Goal: Transaction & Acquisition: Purchase product/service

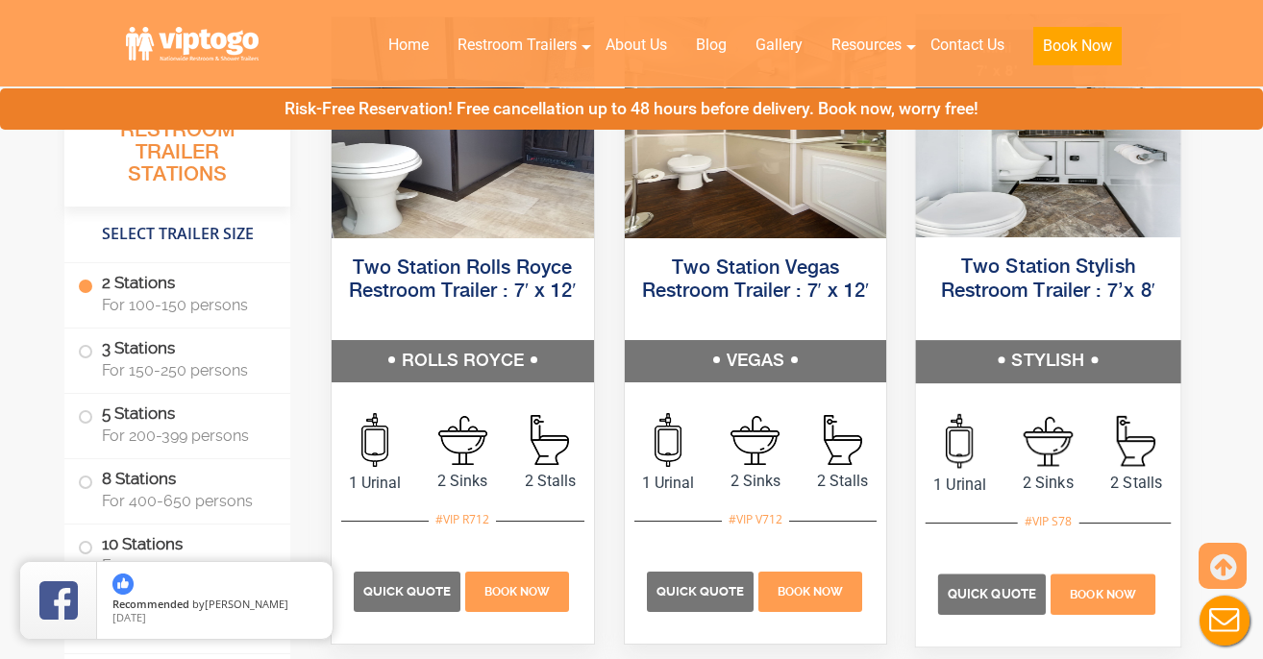
scroll to position [1046, 0]
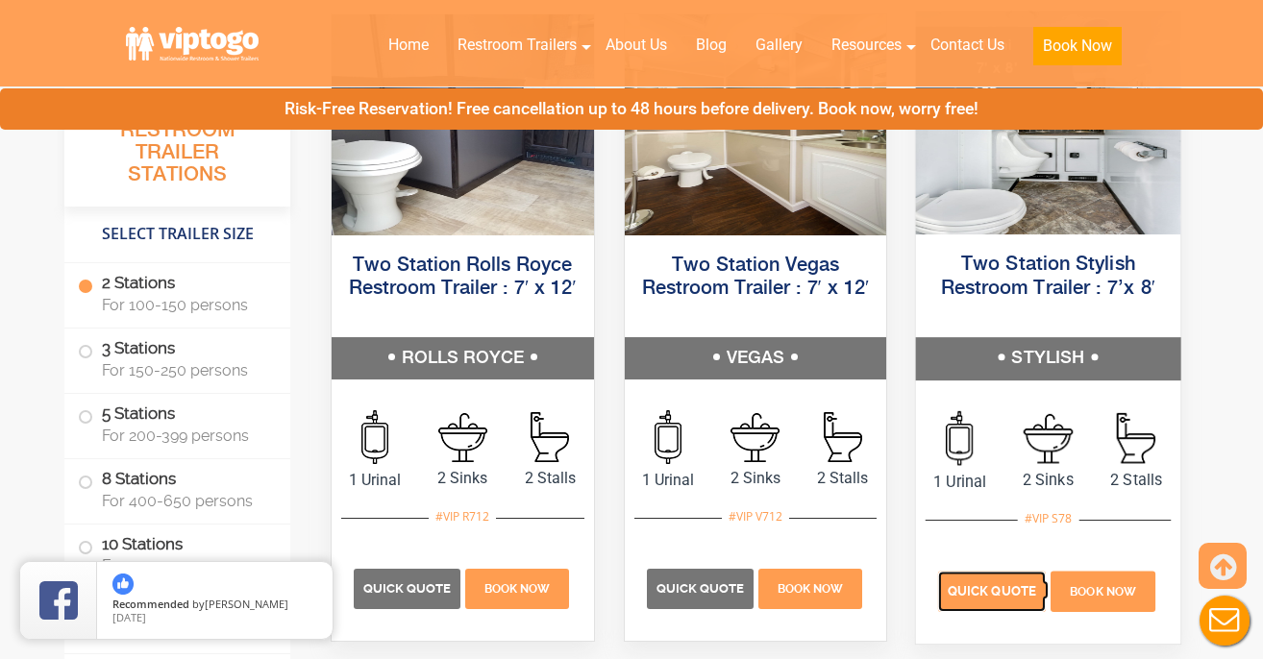
click at [980, 596] on span "Quick Quote" at bounding box center [992, 591] width 88 height 14
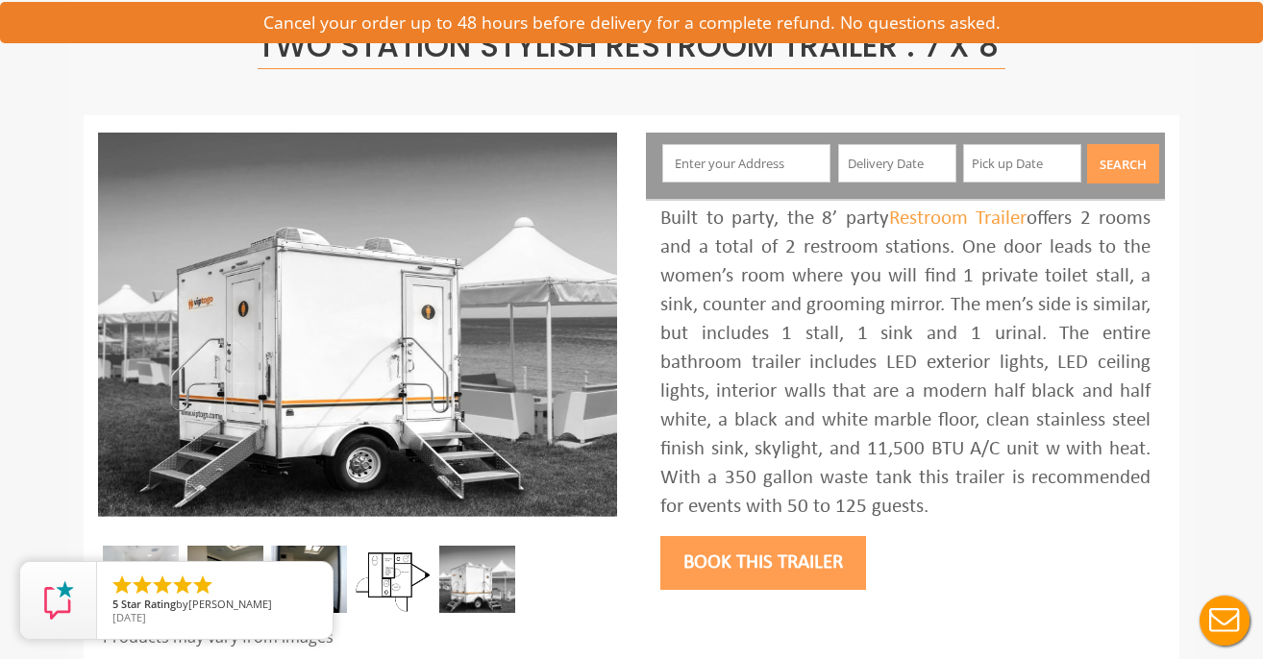
scroll to position [171, 0]
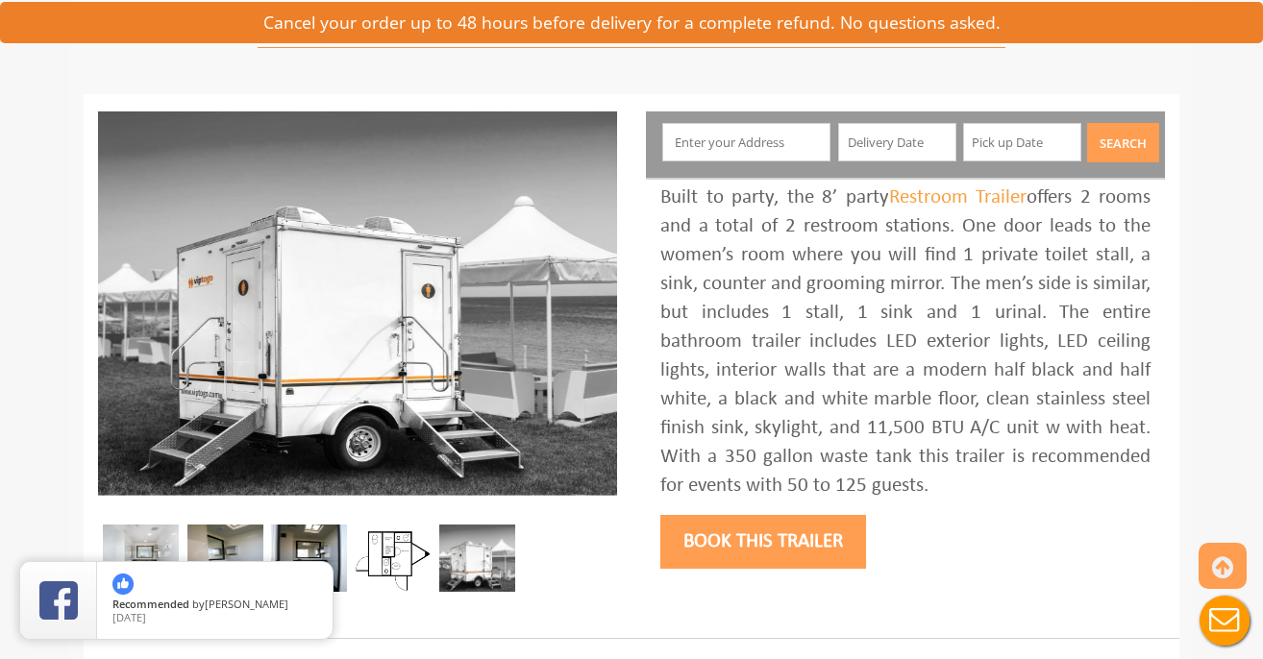
click at [742, 559] on button "Book this trailer" at bounding box center [763, 542] width 206 height 54
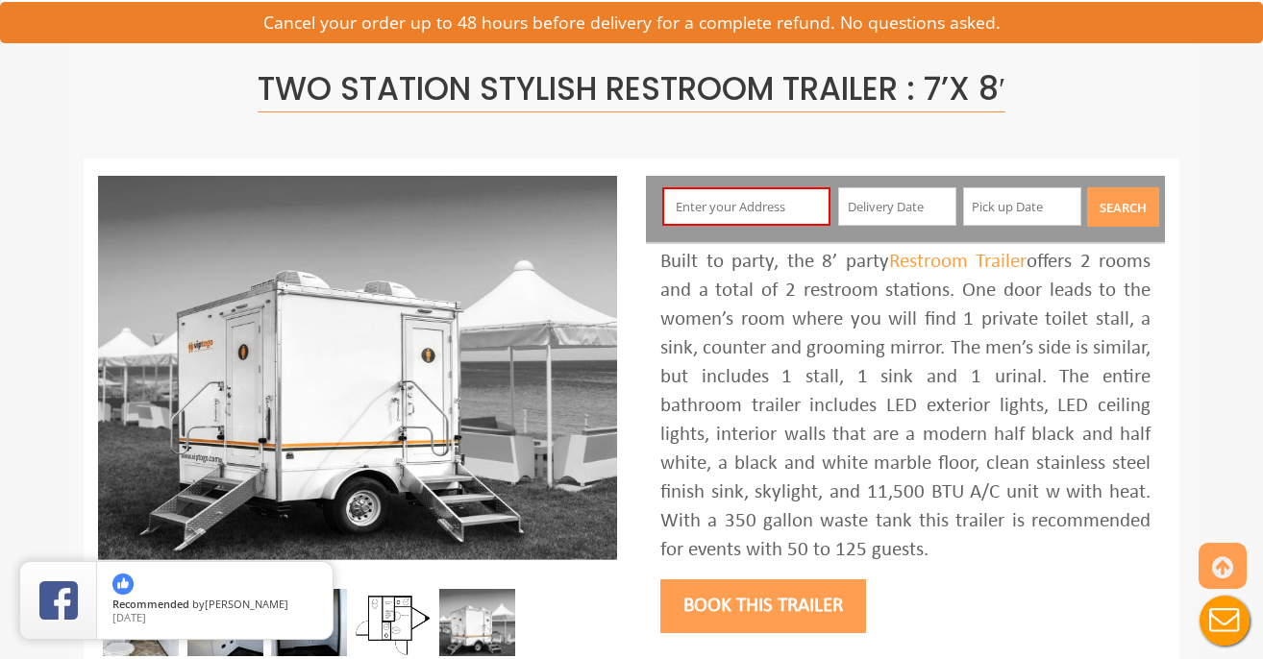
scroll to position [102, 0]
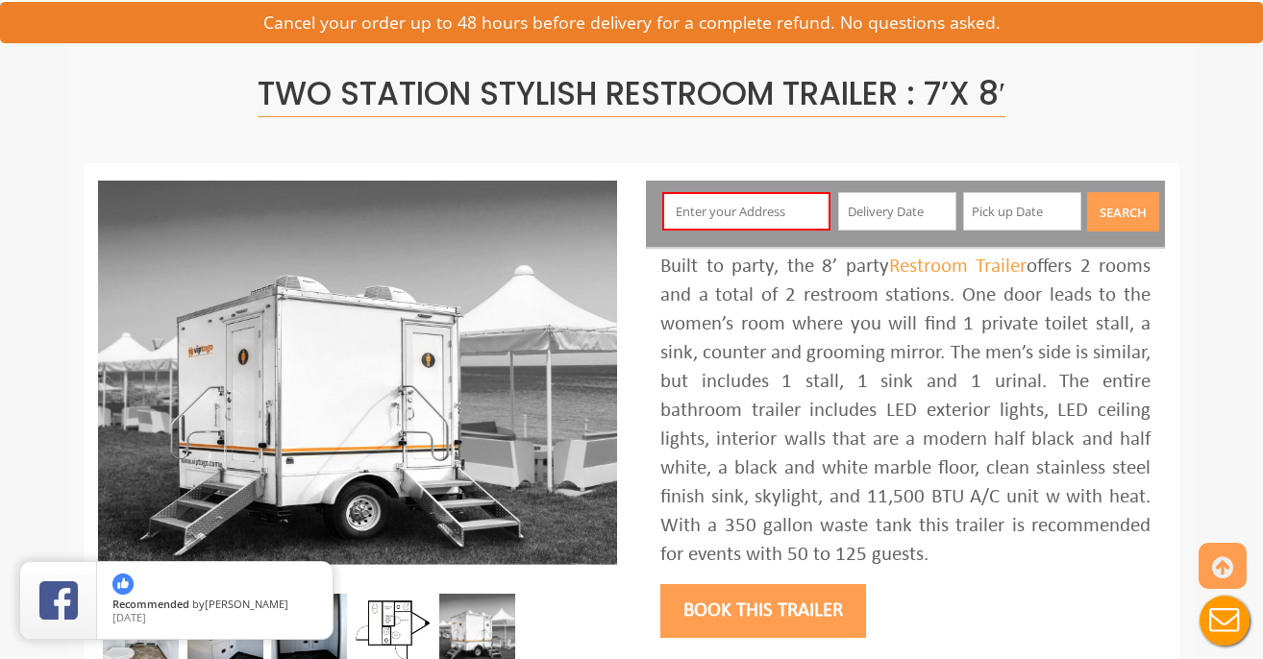
click at [719, 211] on input "text" at bounding box center [746, 211] width 169 height 38
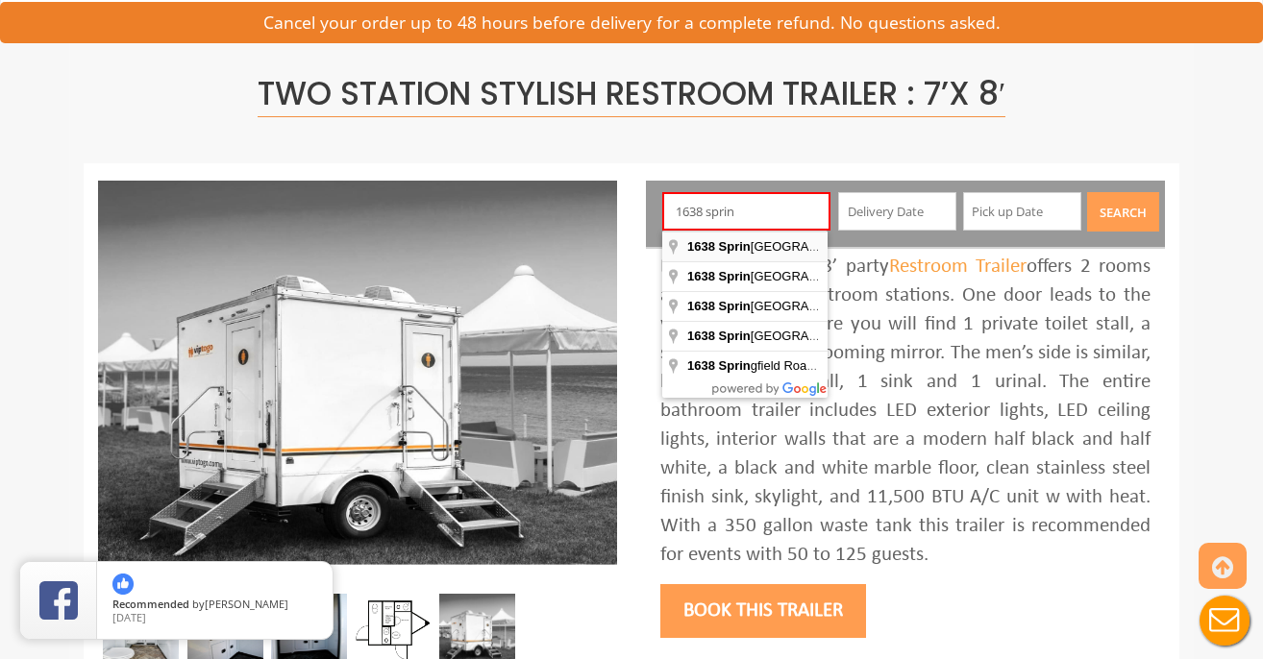
type input "1638 Springfield Avenue, New Providence, NJ, USA"
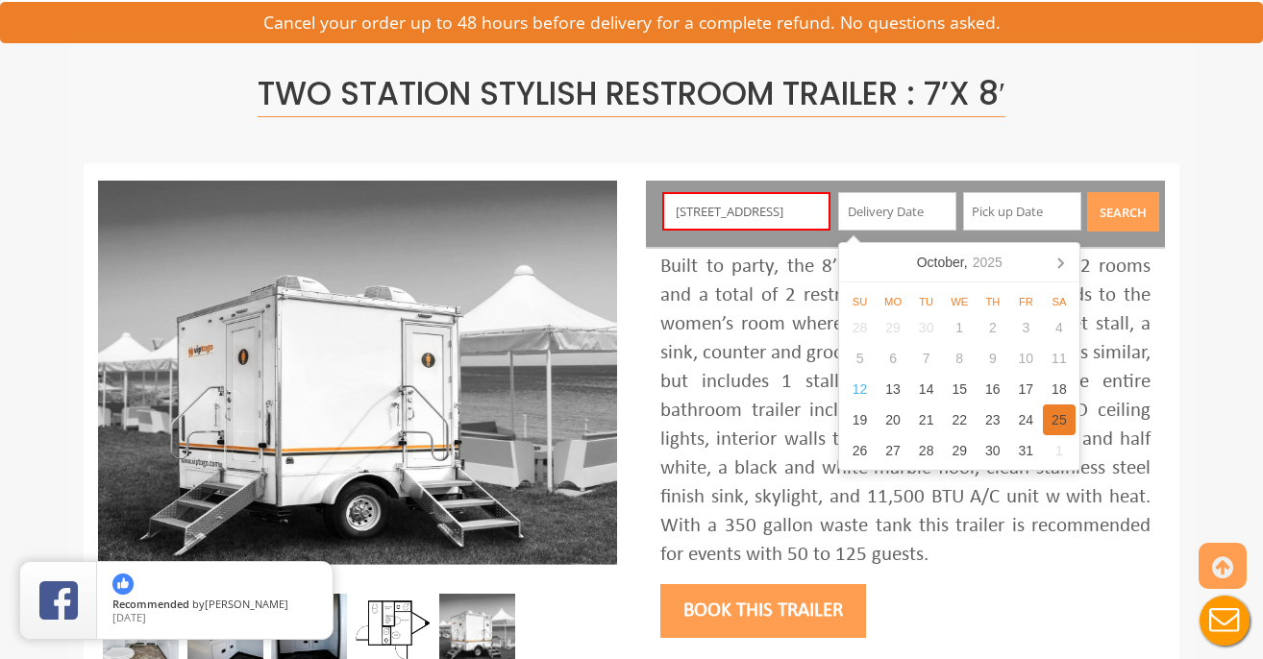
click at [1056, 425] on div "25" at bounding box center [1060, 420] width 34 height 31
type input "10/25/2025"
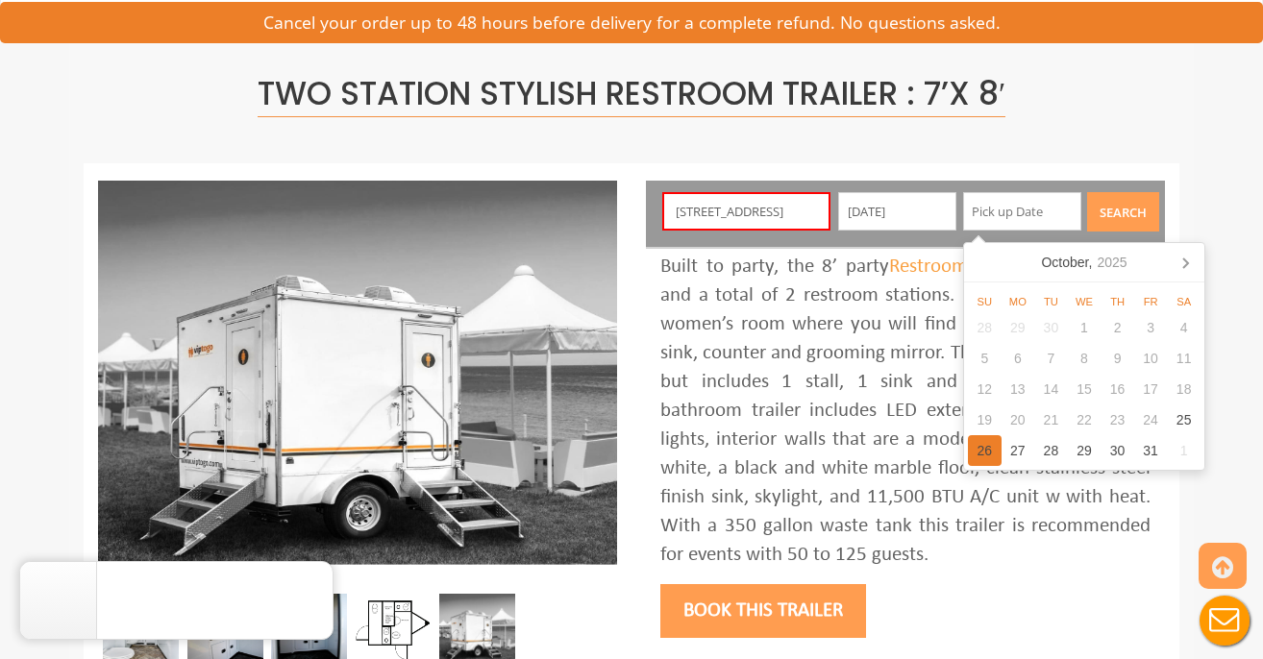
click at [970, 448] on div "26" at bounding box center [985, 450] width 34 height 31
type input "10/26/2025"
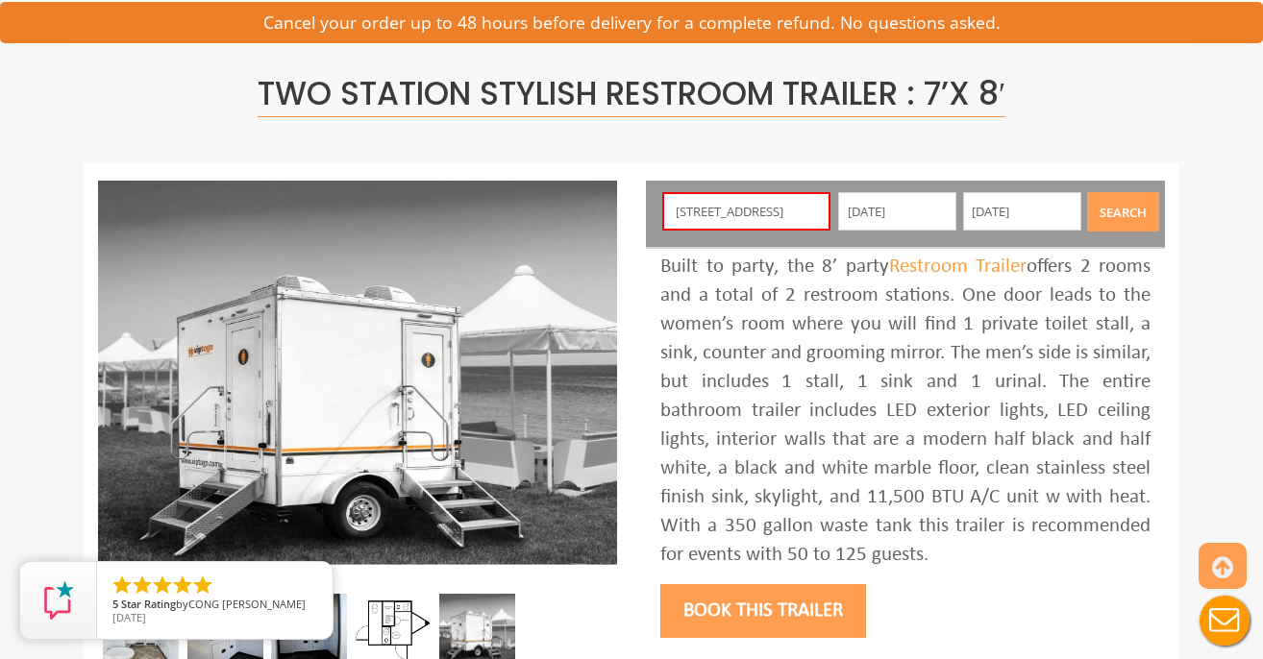
click at [807, 606] on button "Book this trailer" at bounding box center [763, 611] width 206 height 54
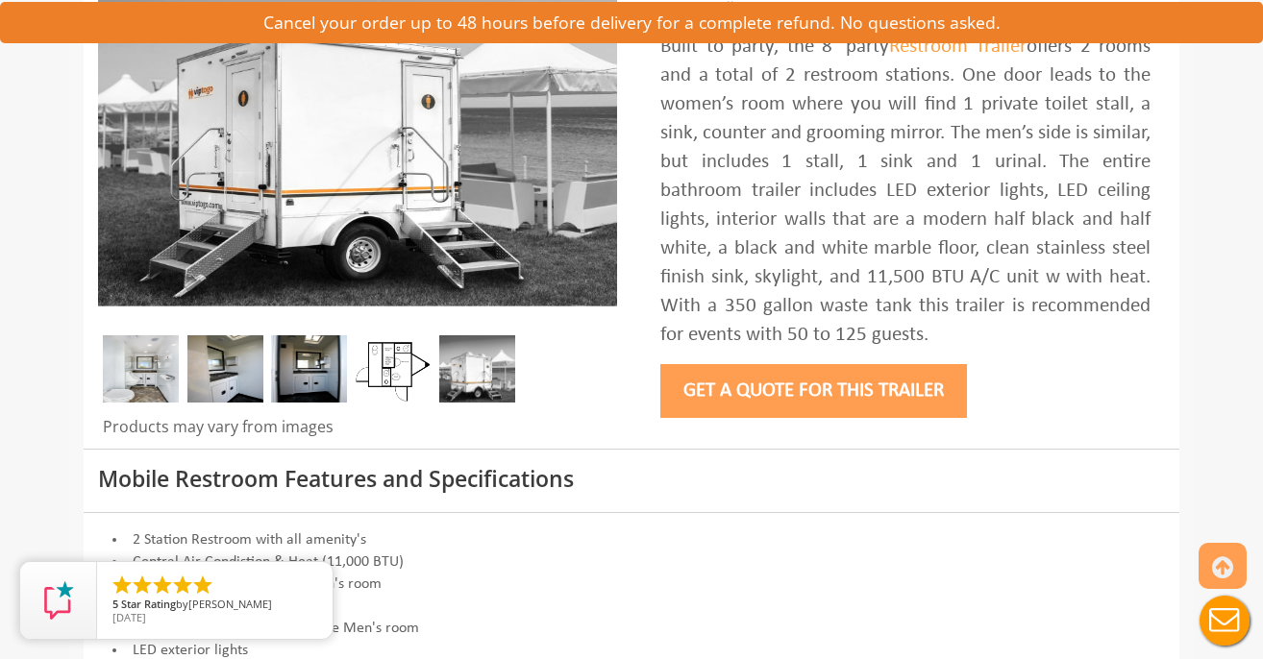
scroll to position [383, 0]
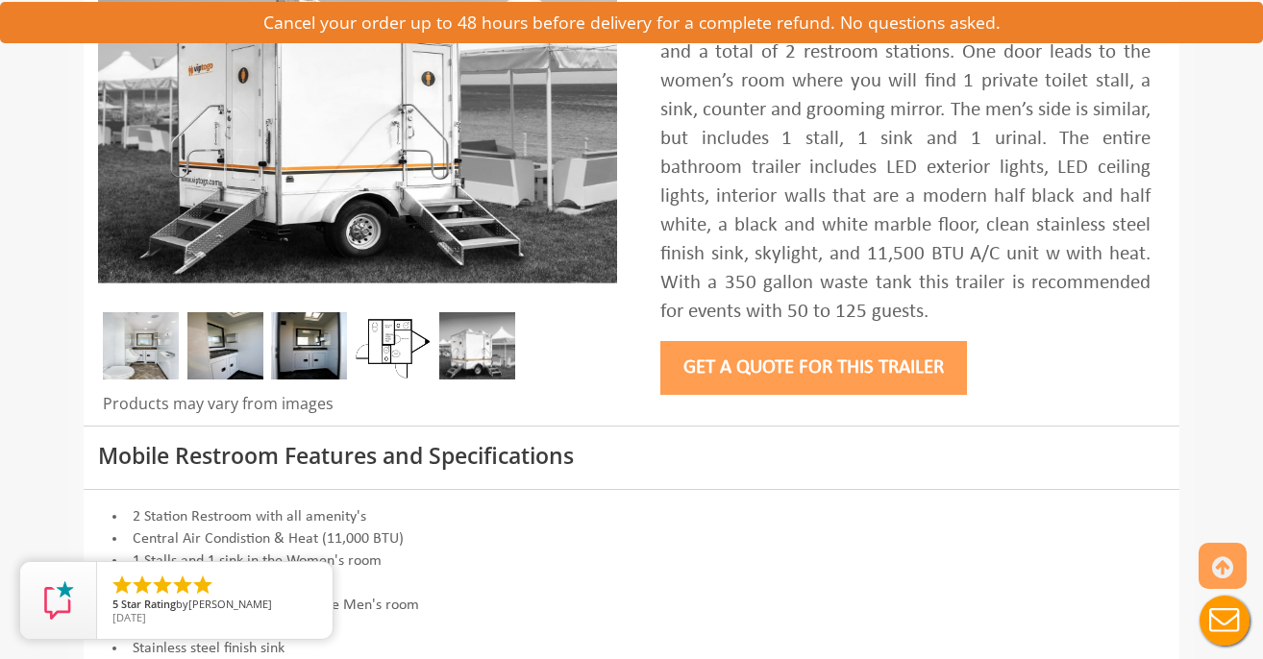
click at [483, 346] on img at bounding box center [477, 345] width 76 height 67
click at [325, 357] on img at bounding box center [309, 345] width 76 height 67
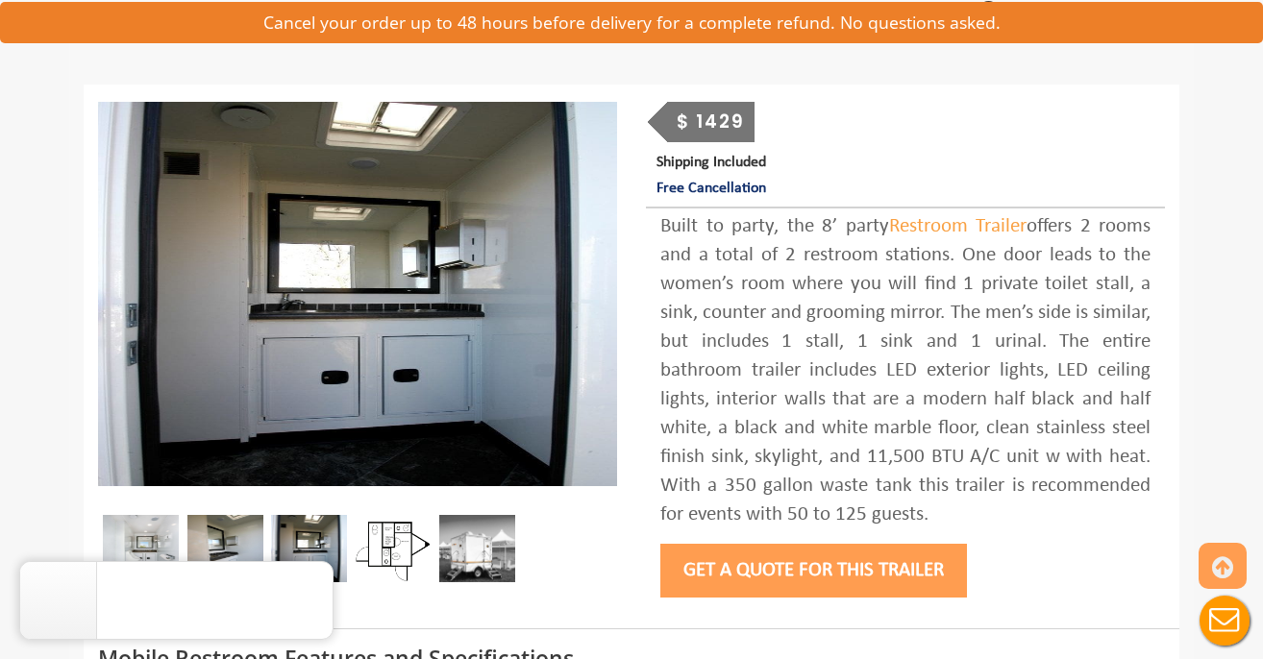
scroll to position [220, 0]
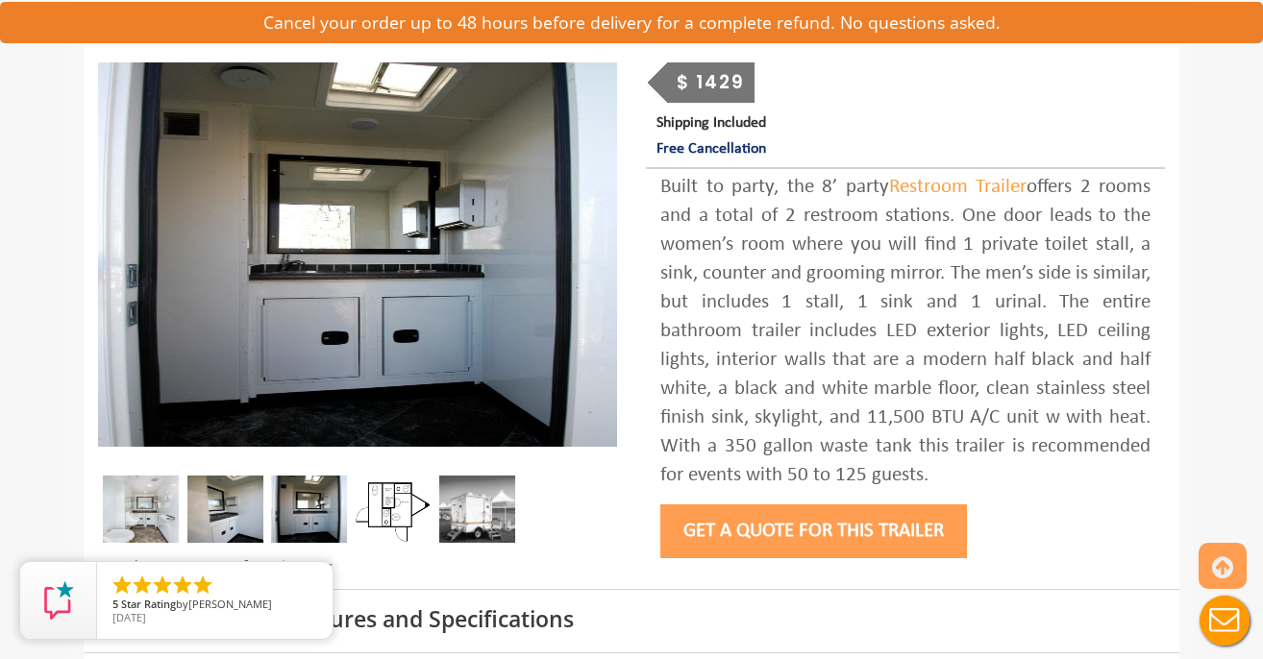
click at [159, 503] on img at bounding box center [141, 509] width 76 height 67
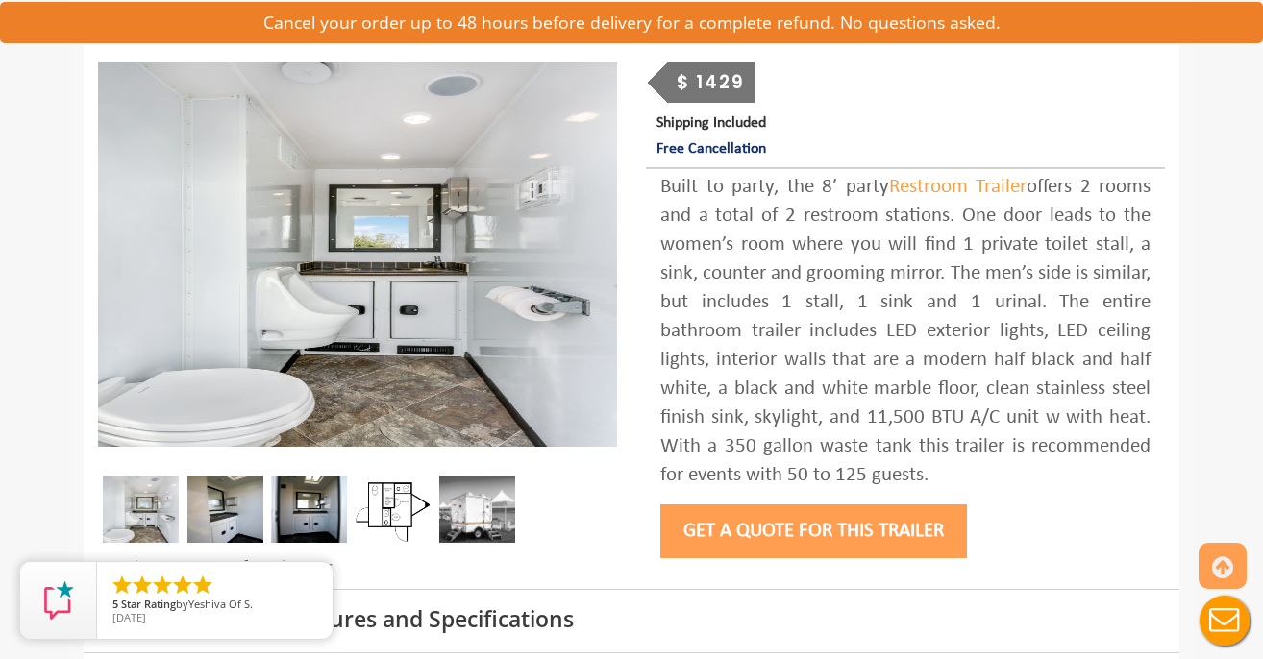
click at [221, 517] on img at bounding box center [225, 509] width 76 height 67
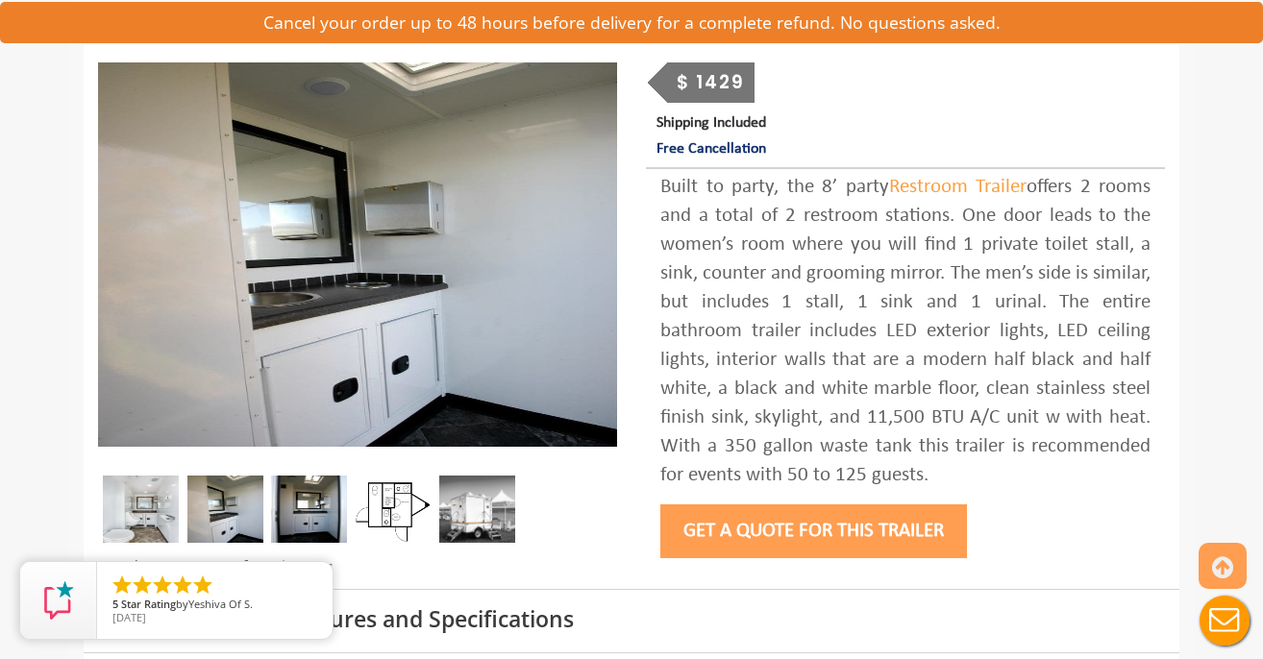
click at [311, 498] on img at bounding box center [309, 509] width 76 height 67
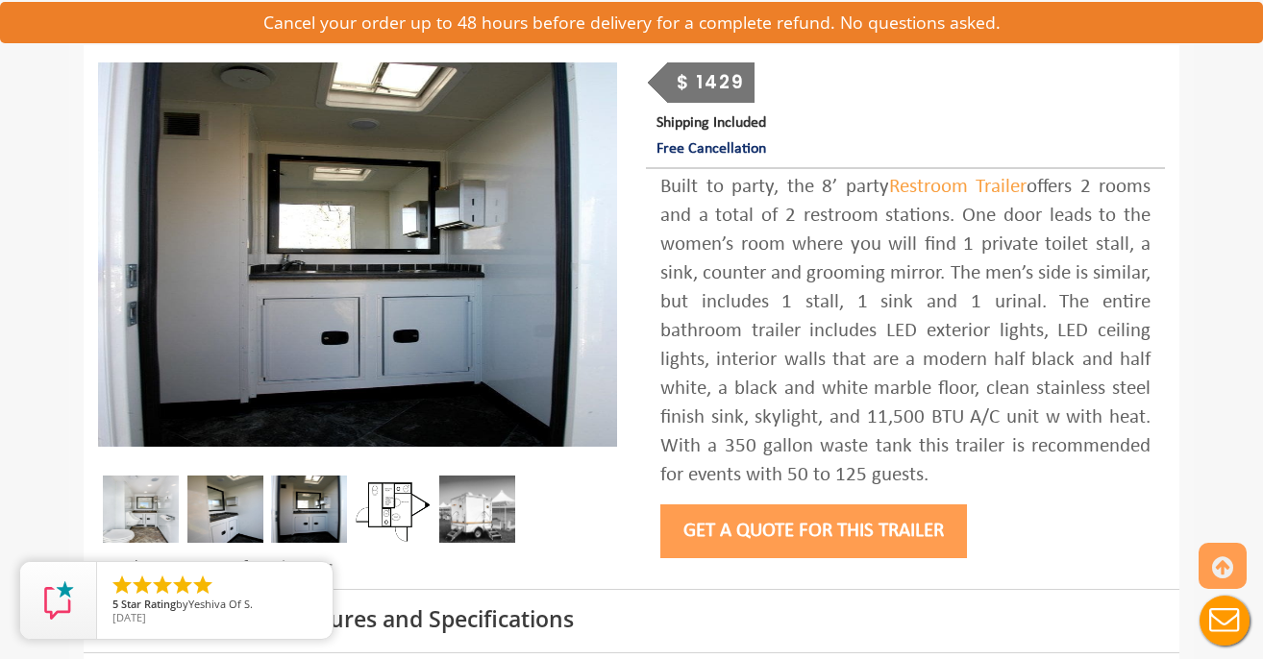
click at [391, 512] on img at bounding box center [394, 509] width 76 height 67
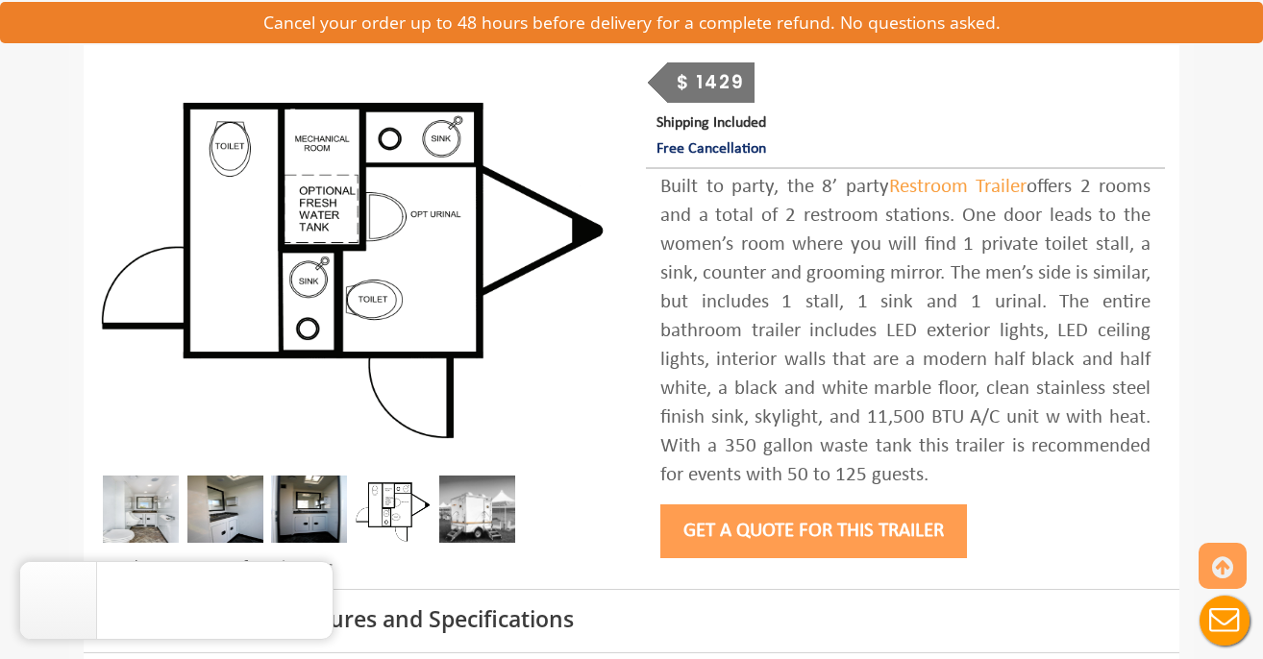
click at [317, 539] on img at bounding box center [309, 509] width 76 height 67
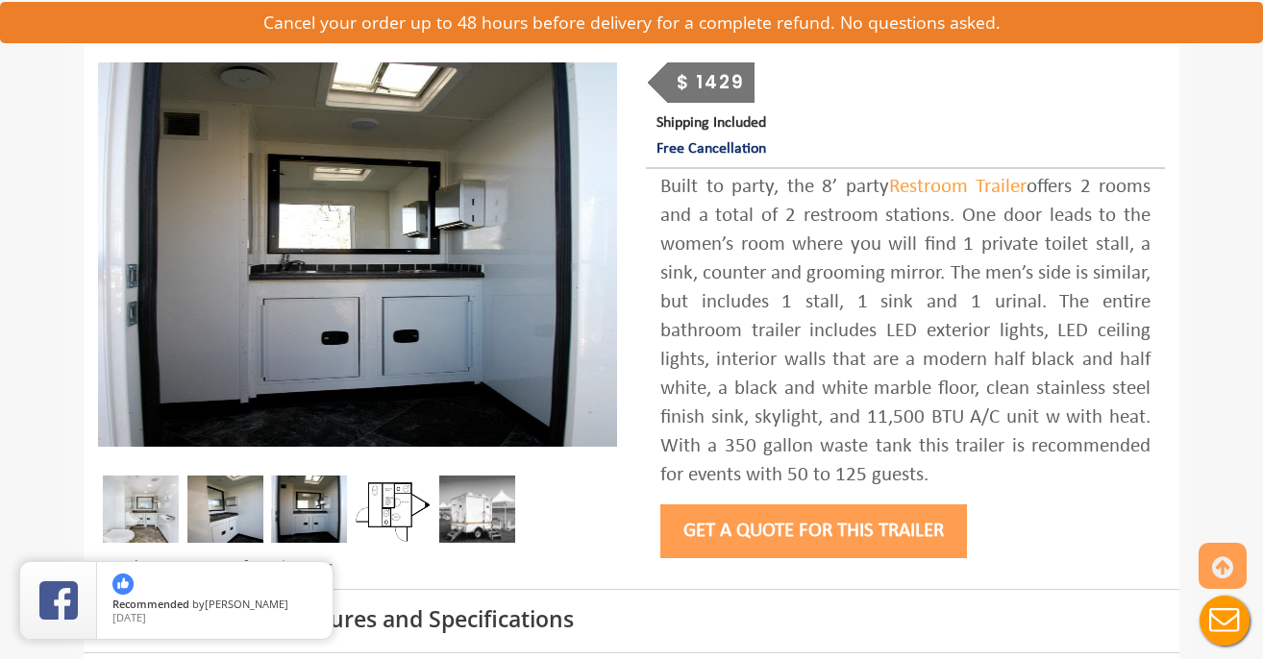
click at [471, 520] on img at bounding box center [477, 509] width 76 height 67
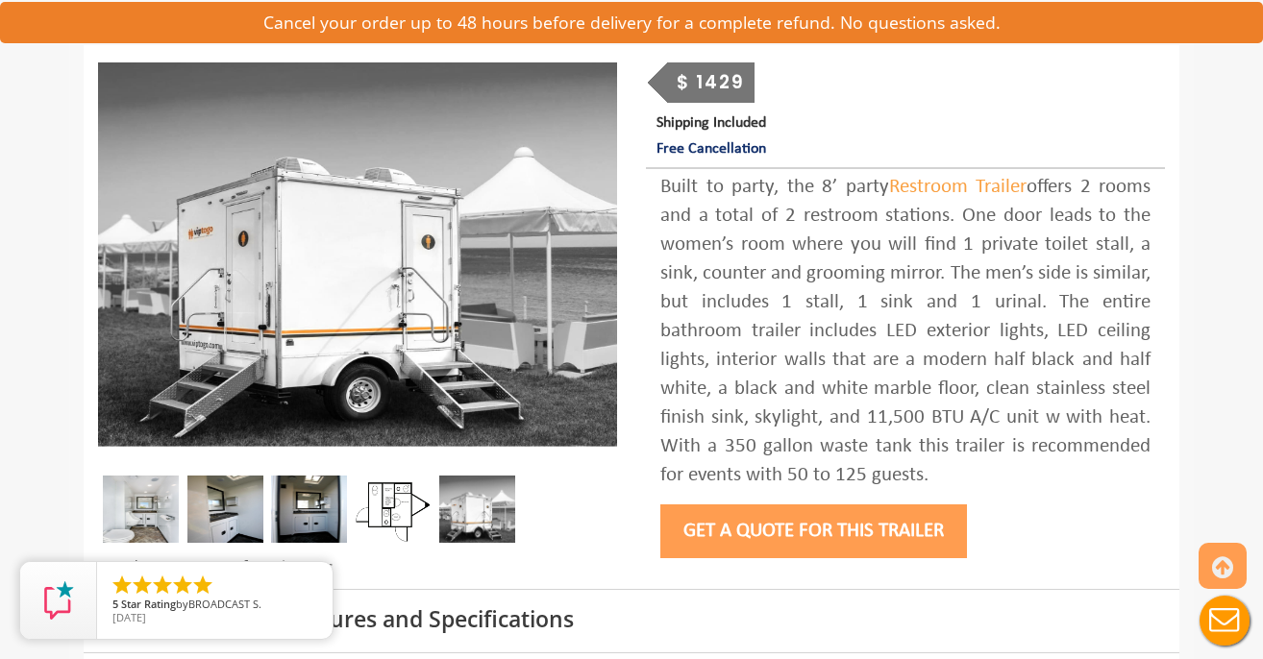
click at [133, 505] on img at bounding box center [141, 509] width 76 height 67
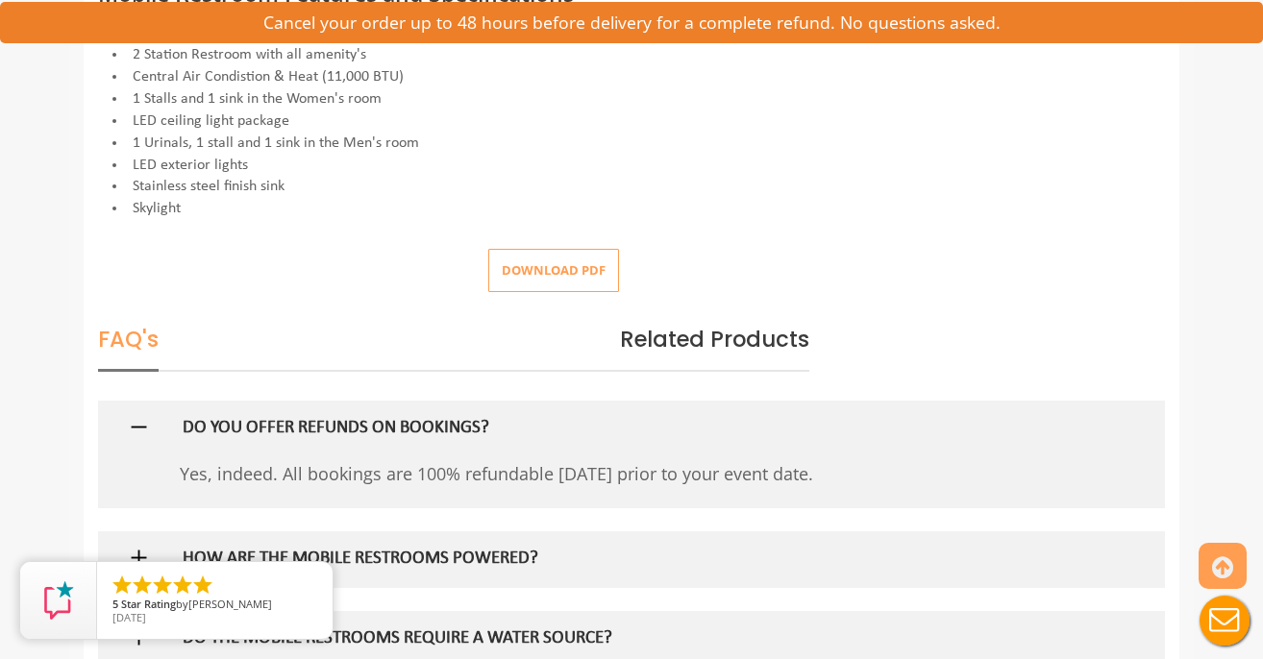
scroll to position [851, 0]
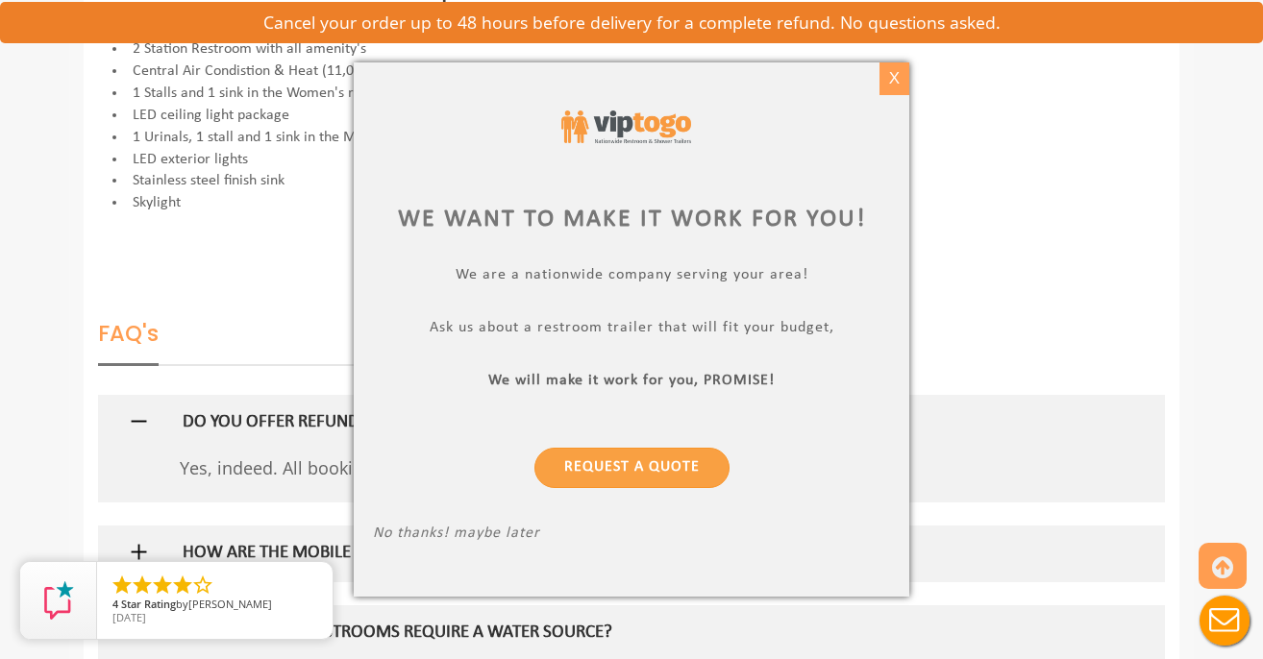
click at [893, 84] on div "X" at bounding box center [894, 78] width 30 height 33
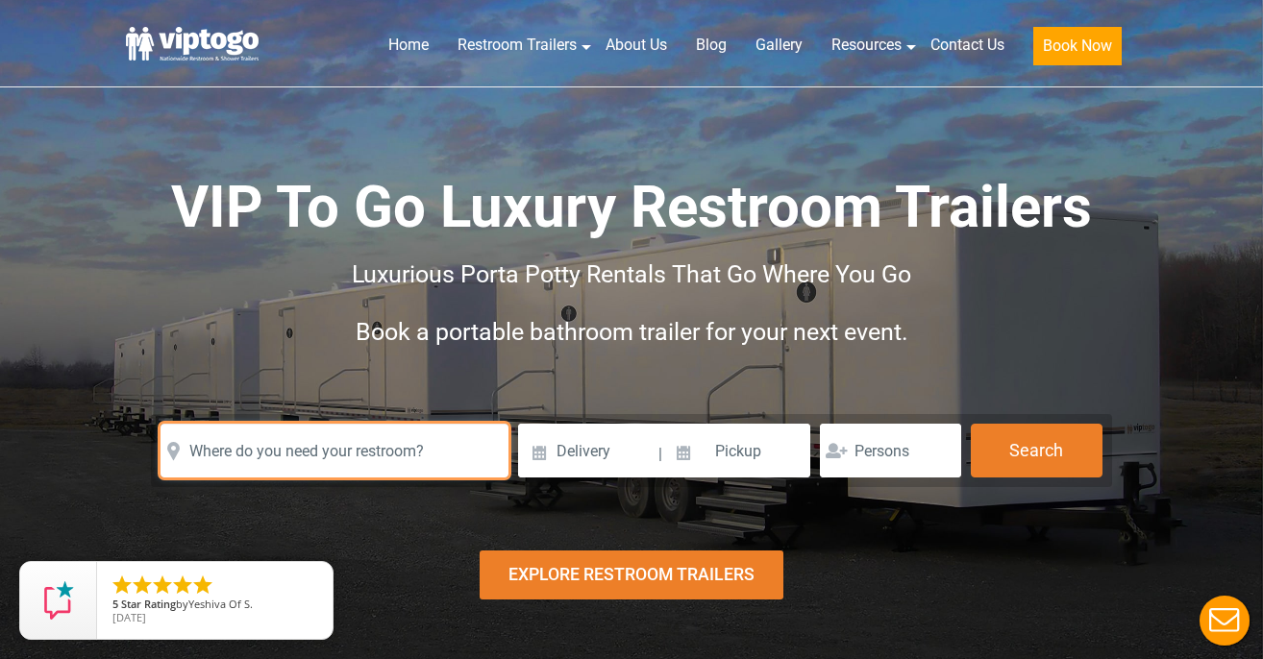
click at [269, 470] on input "text" at bounding box center [334, 451] width 348 height 54
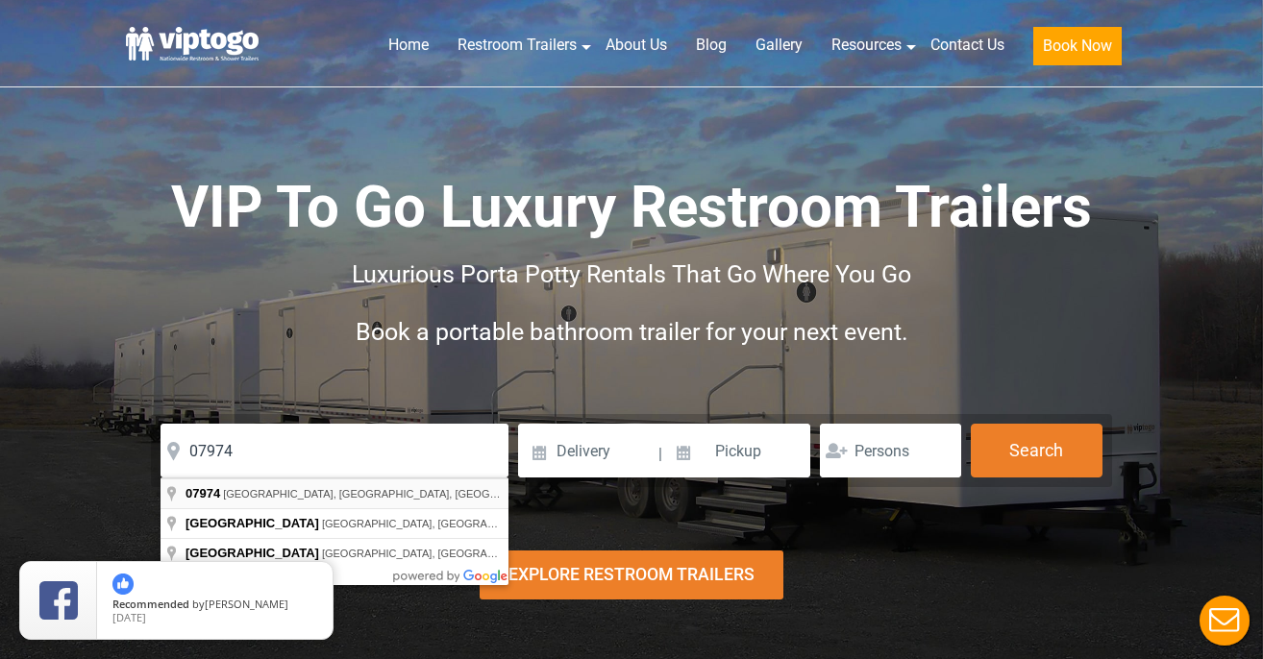
type input "New Providence, NJ 07974, USA"
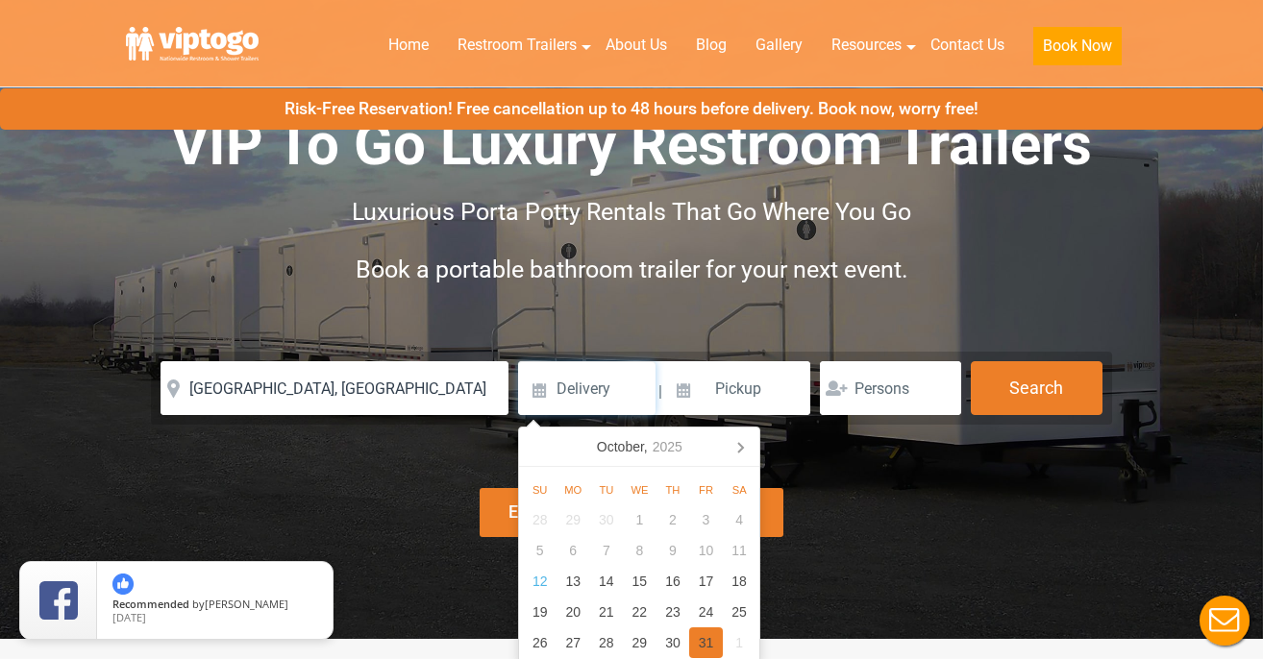
scroll to position [64, 0]
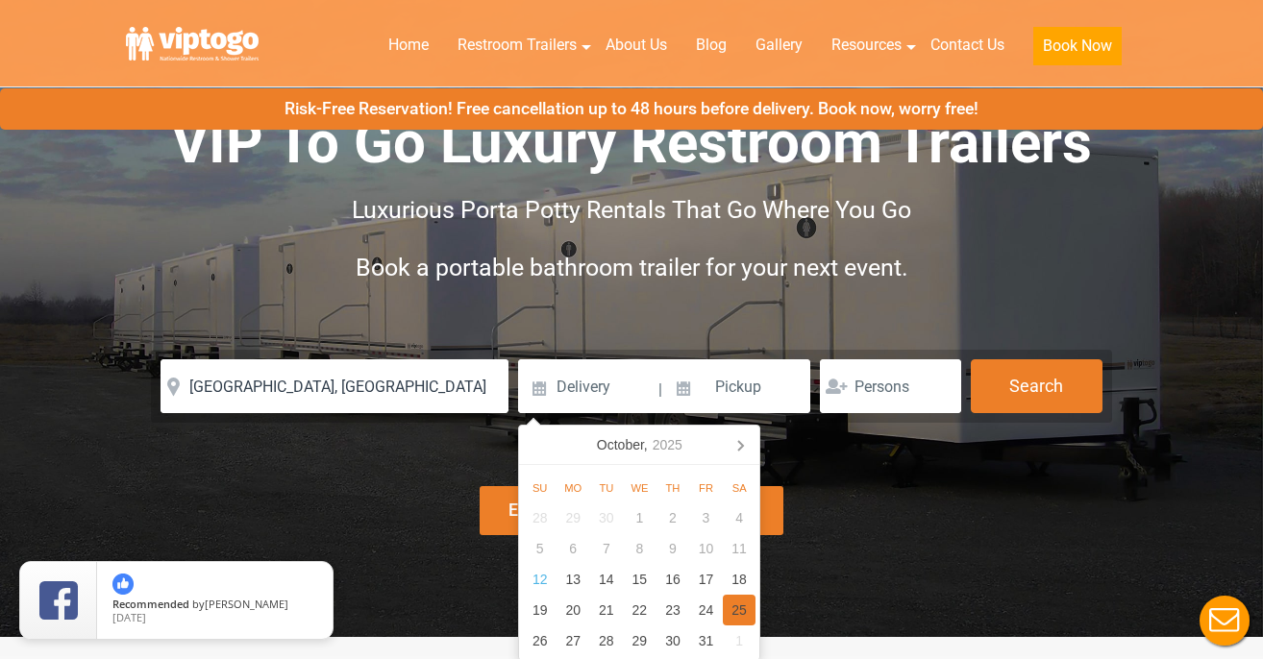
click at [739, 608] on div "25" at bounding box center [740, 610] width 34 height 31
type input "10/25/2025"
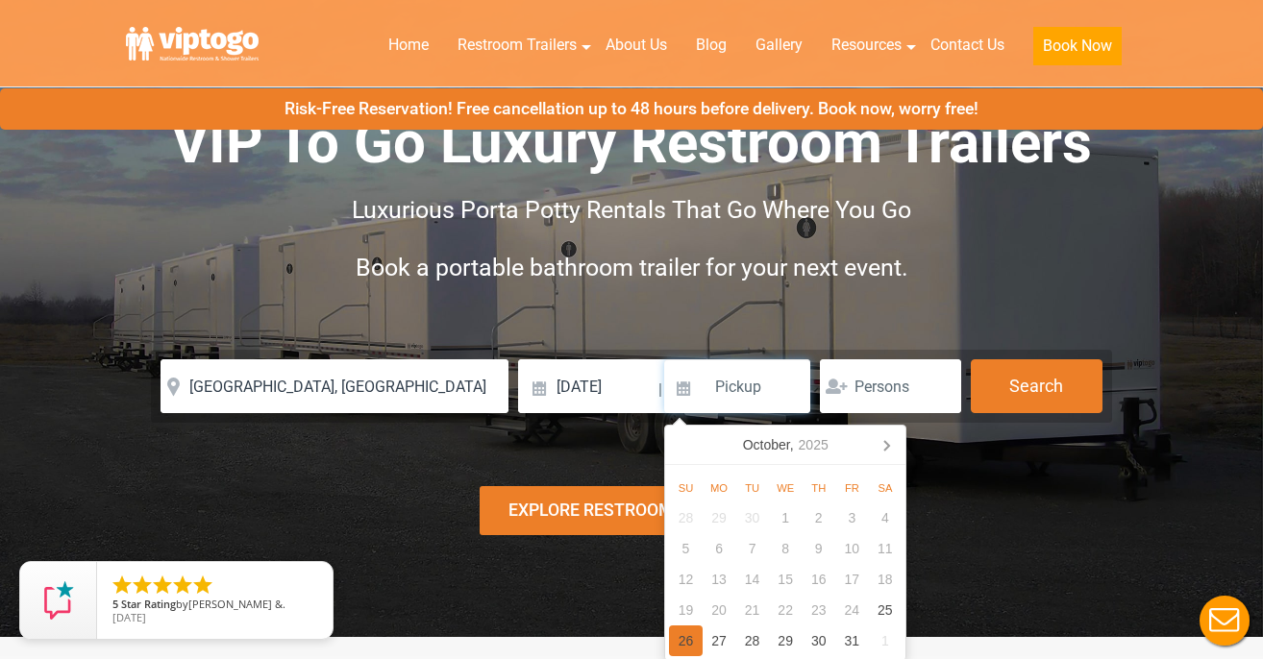
click at [686, 640] on div "26" at bounding box center [686, 641] width 34 height 31
type input "10/26/2025"
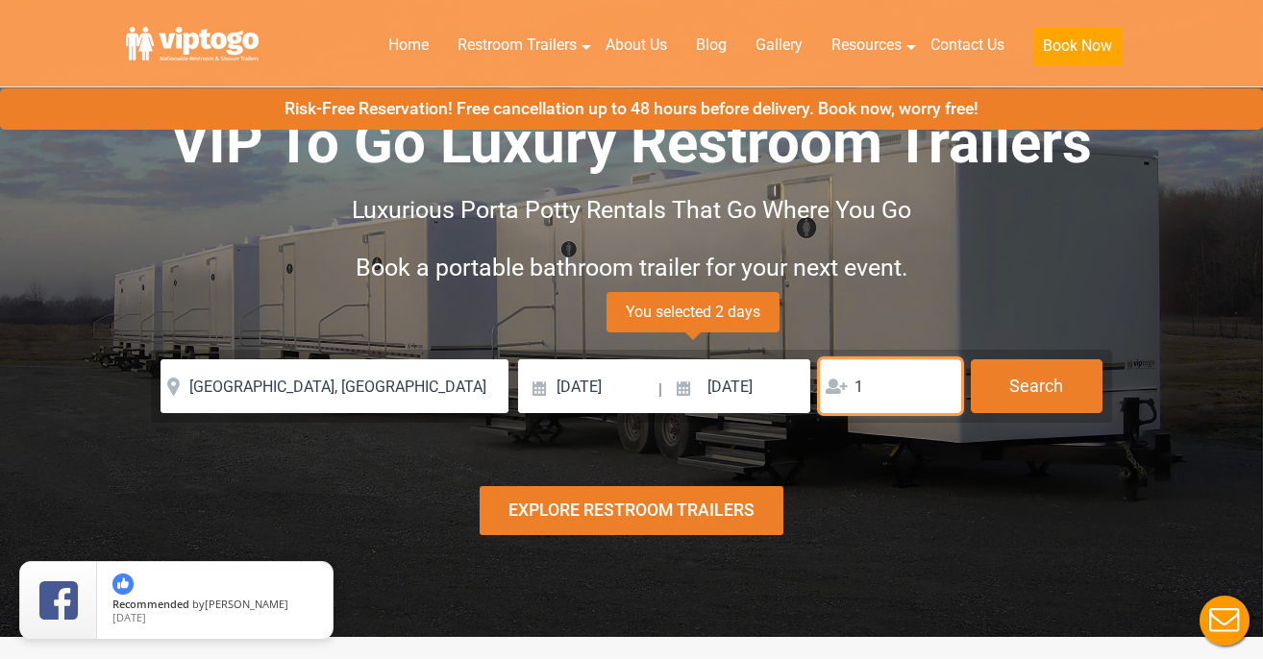
click at [940, 384] on input "1" at bounding box center [890, 386] width 141 height 54
click at [940, 384] on input "2" at bounding box center [890, 386] width 141 height 54
type input "3"
click at [940, 384] on input "3" at bounding box center [890, 386] width 141 height 54
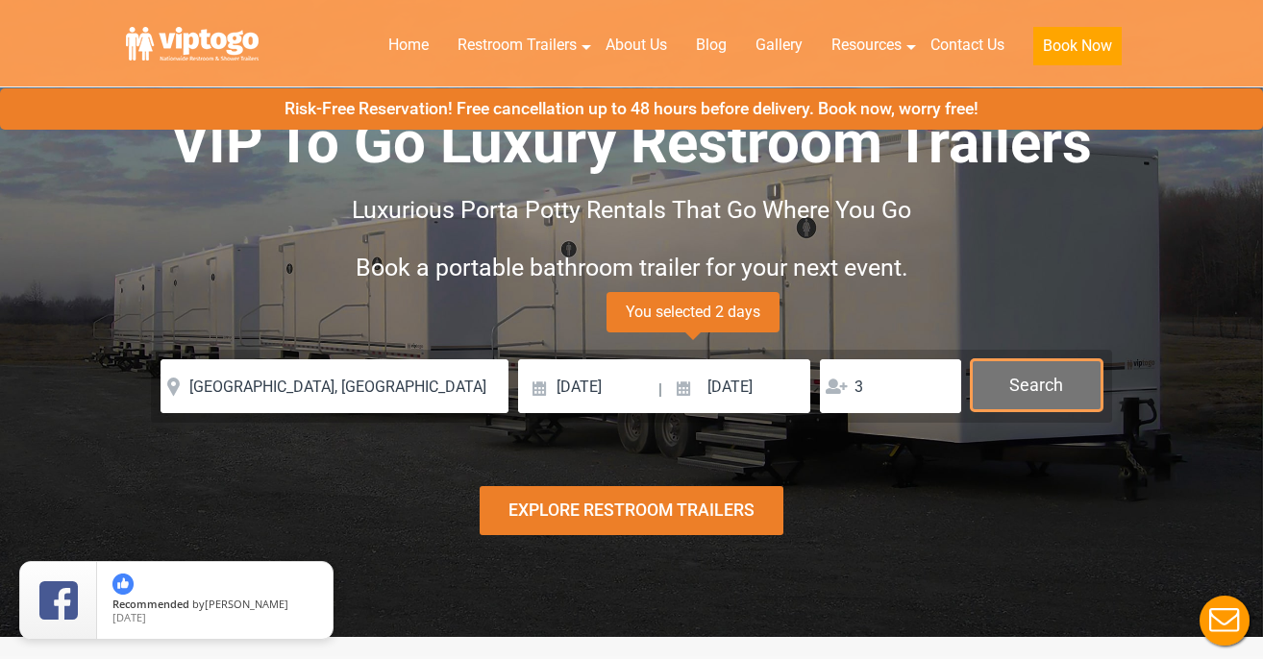
click at [1003, 392] on button "Search" at bounding box center [1037, 385] width 132 height 52
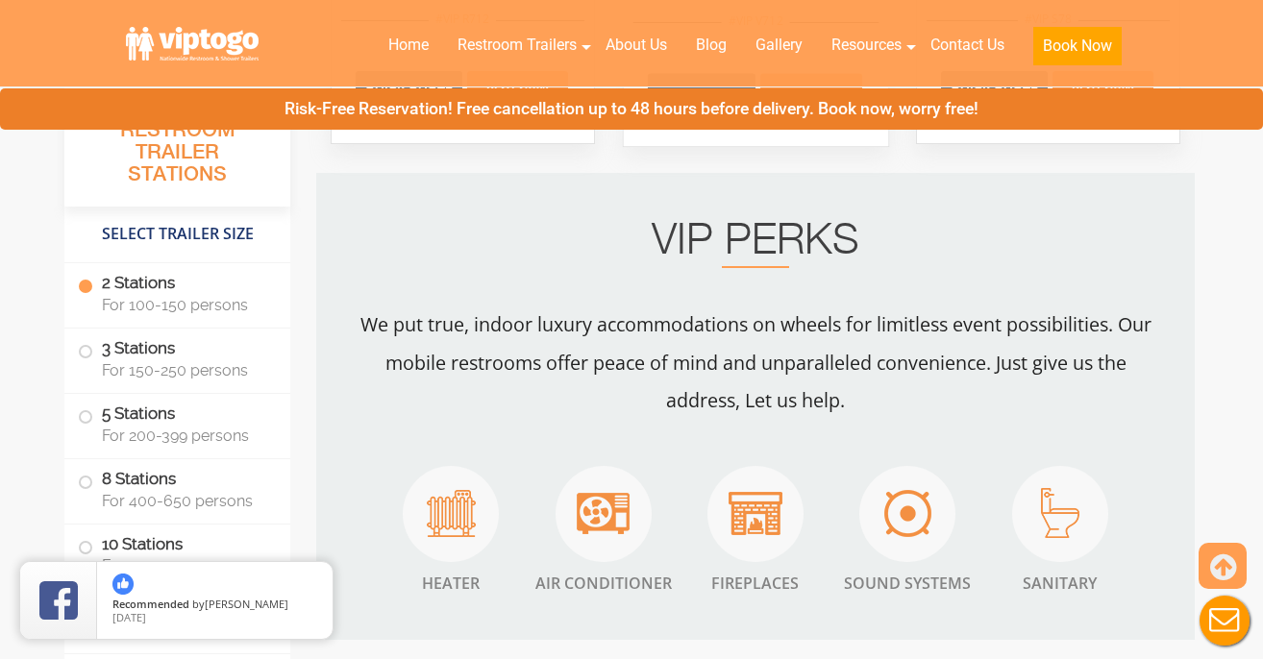
scroll to position [1656, 0]
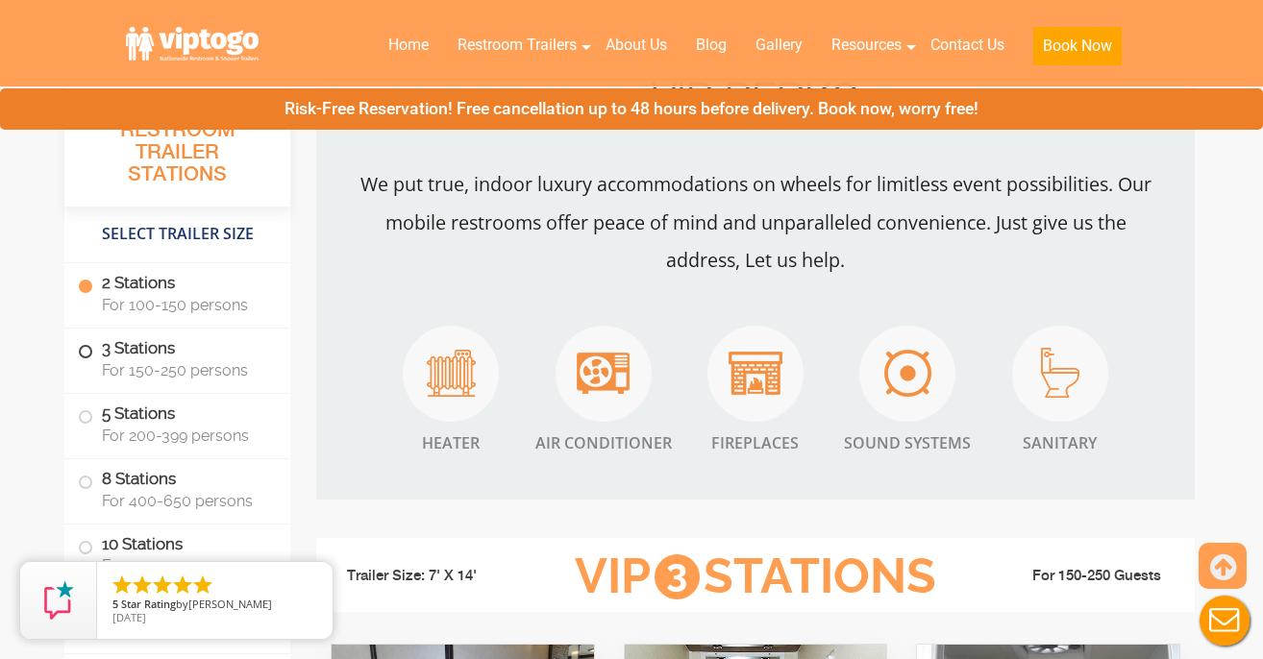
click at [83, 358] on label "3 Stations For 150-250 persons" at bounding box center [177, 359] width 199 height 60
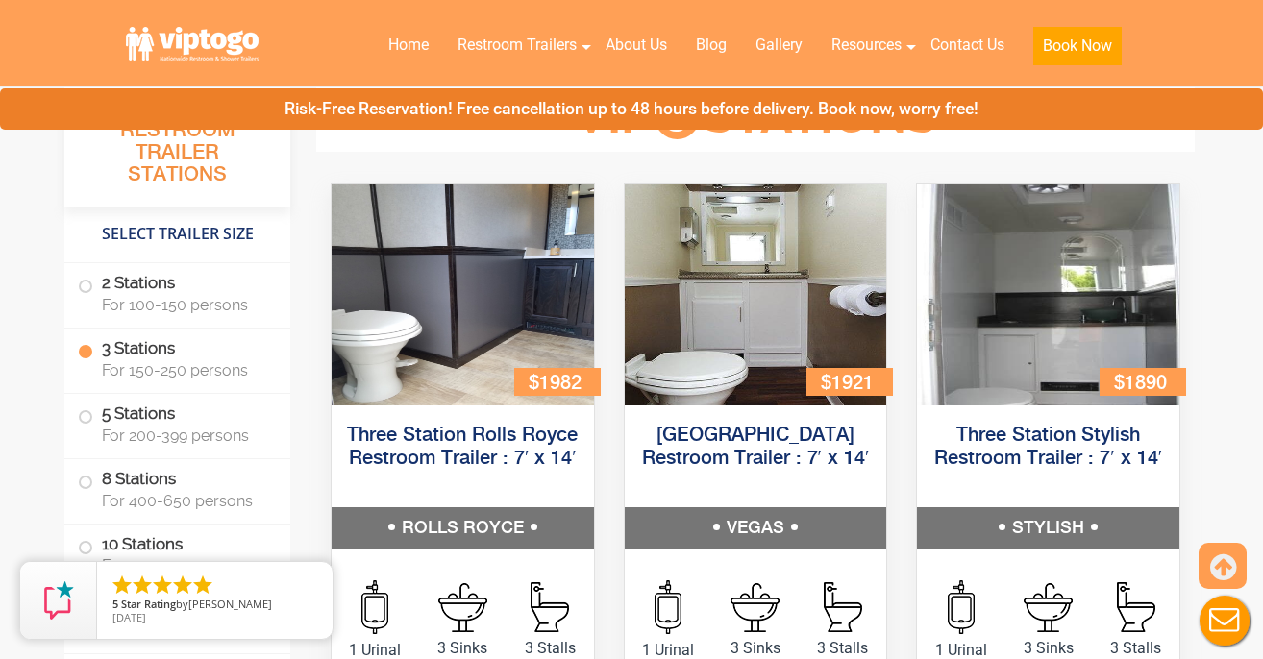
scroll to position [2117, 0]
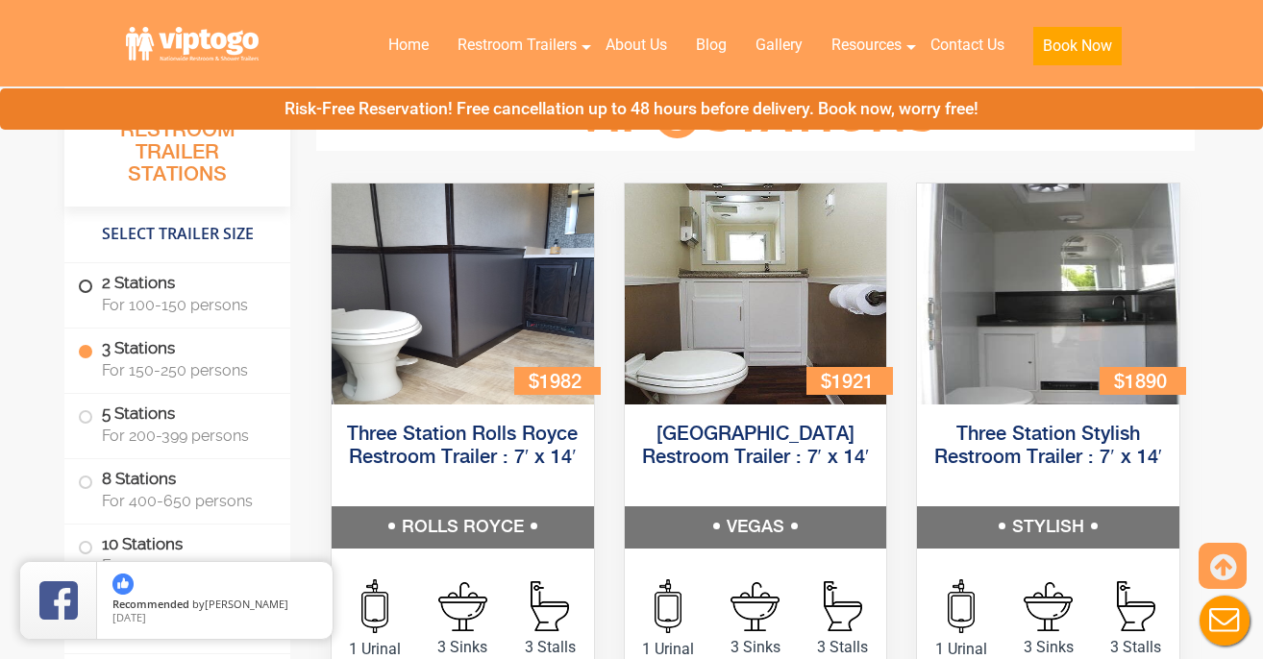
click at [85, 283] on span at bounding box center [86, 287] width 8 height 8
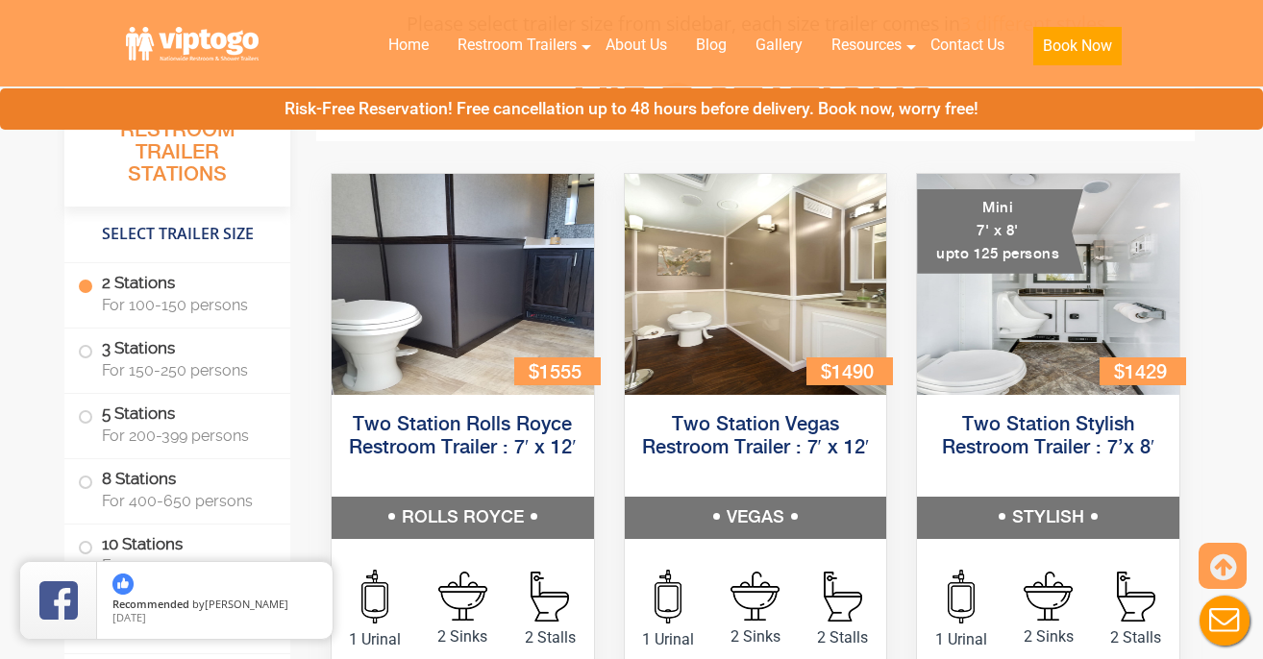
scroll to position [849, 0]
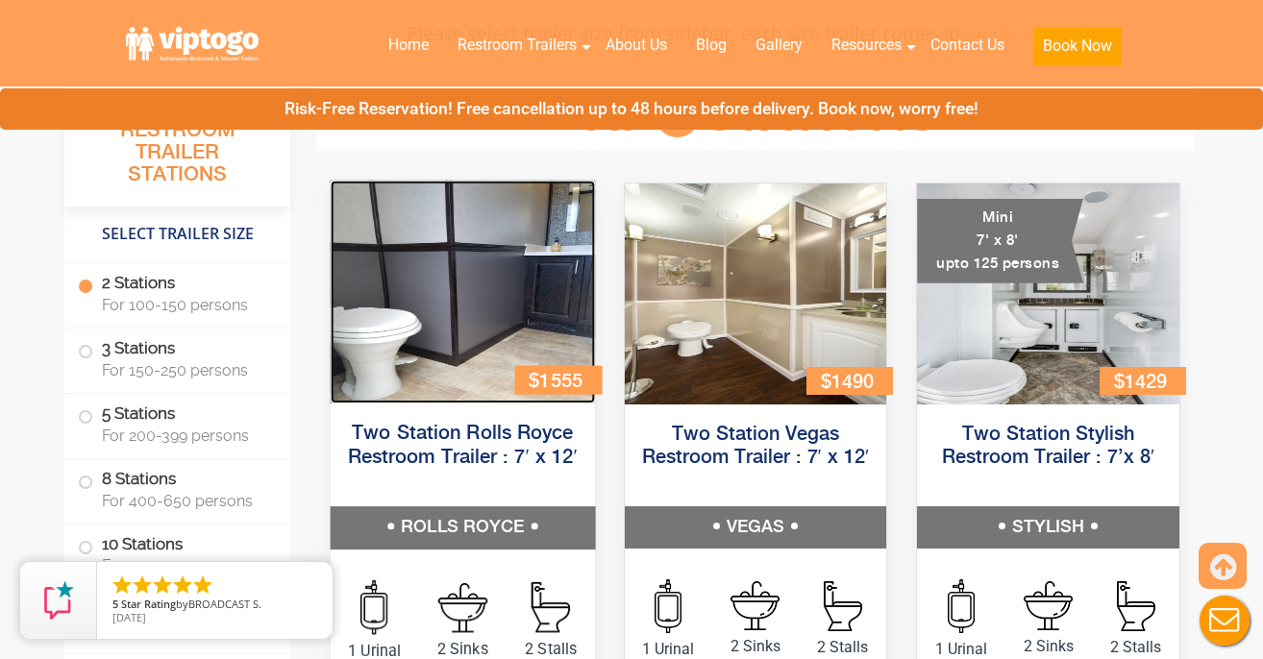
click at [449, 275] on img at bounding box center [463, 292] width 264 height 223
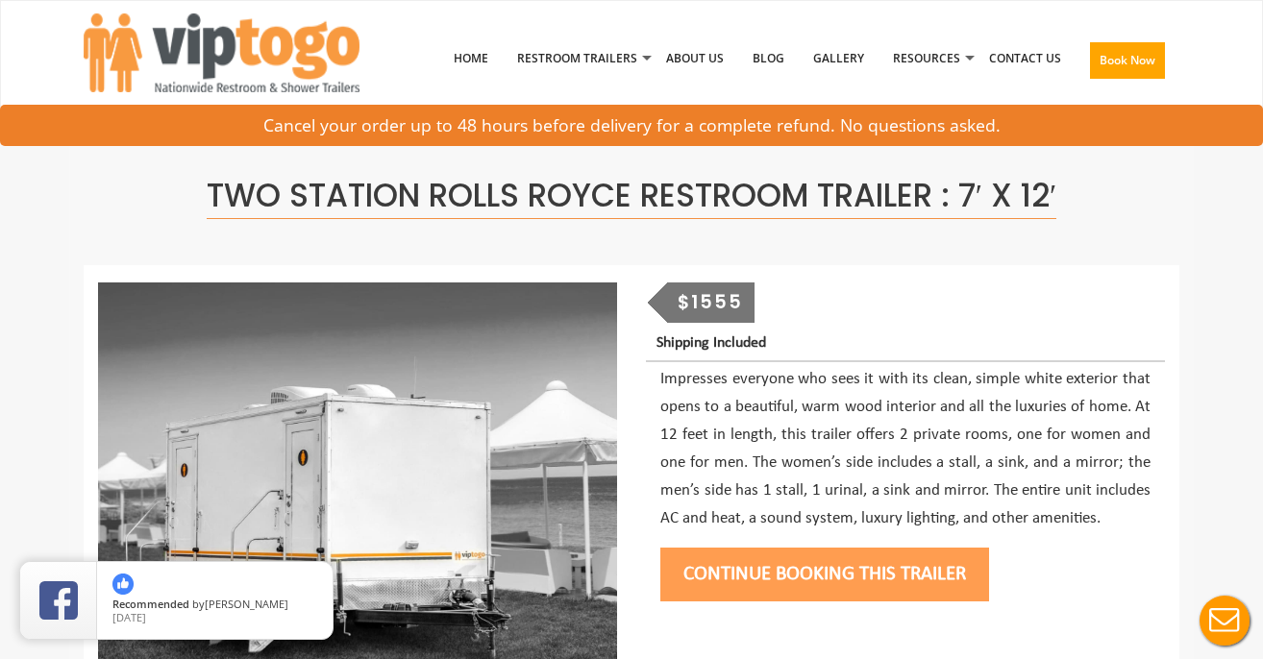
click at [741, 577] on button "Continue Booking this trailer" at bounding box center [824, 575] width 329 height 54
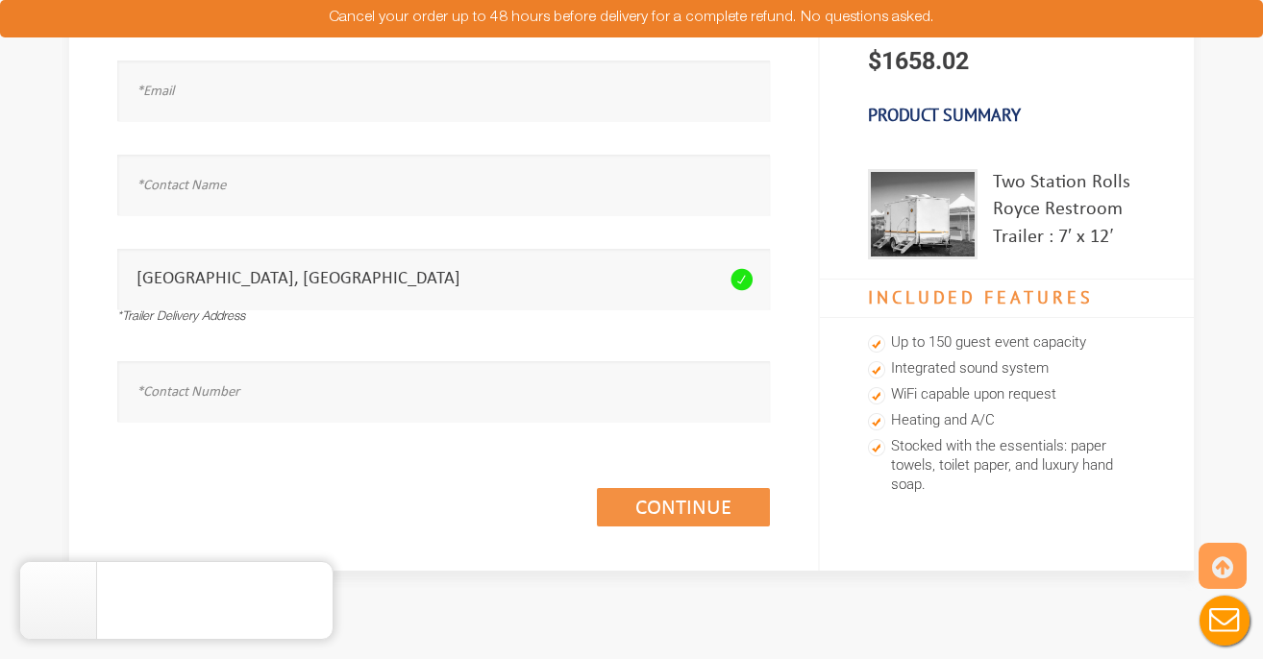
scroll to position [232, 0]
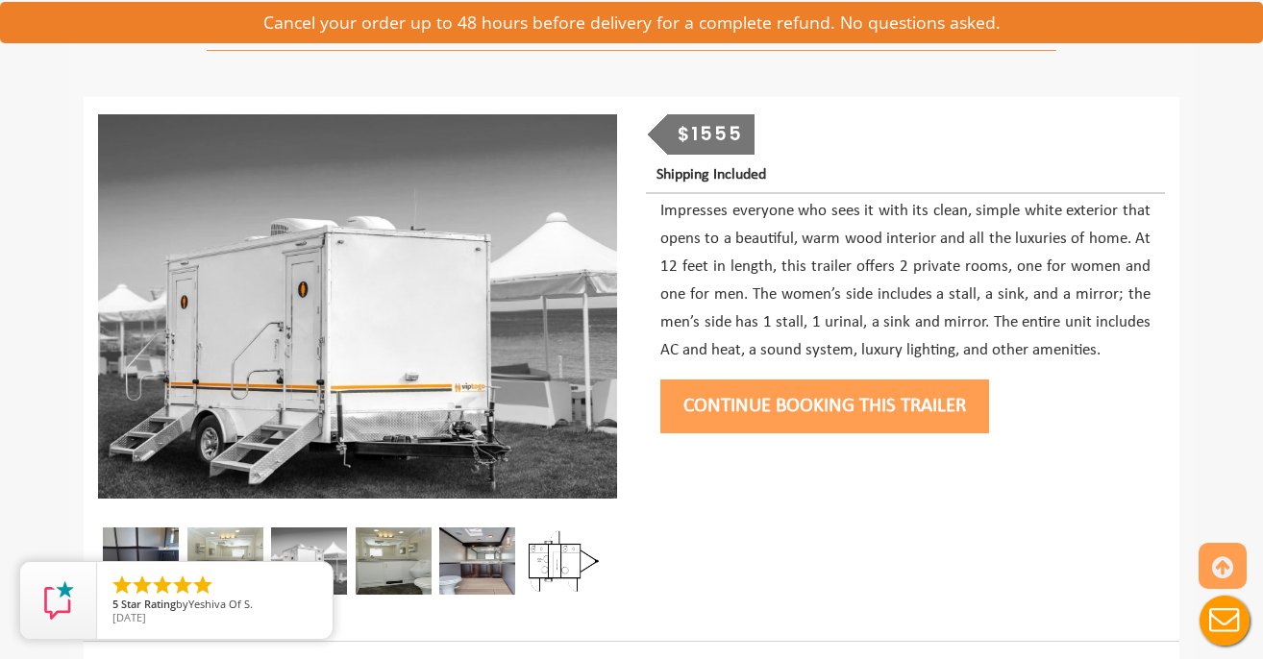
scroll to position [170, 0]
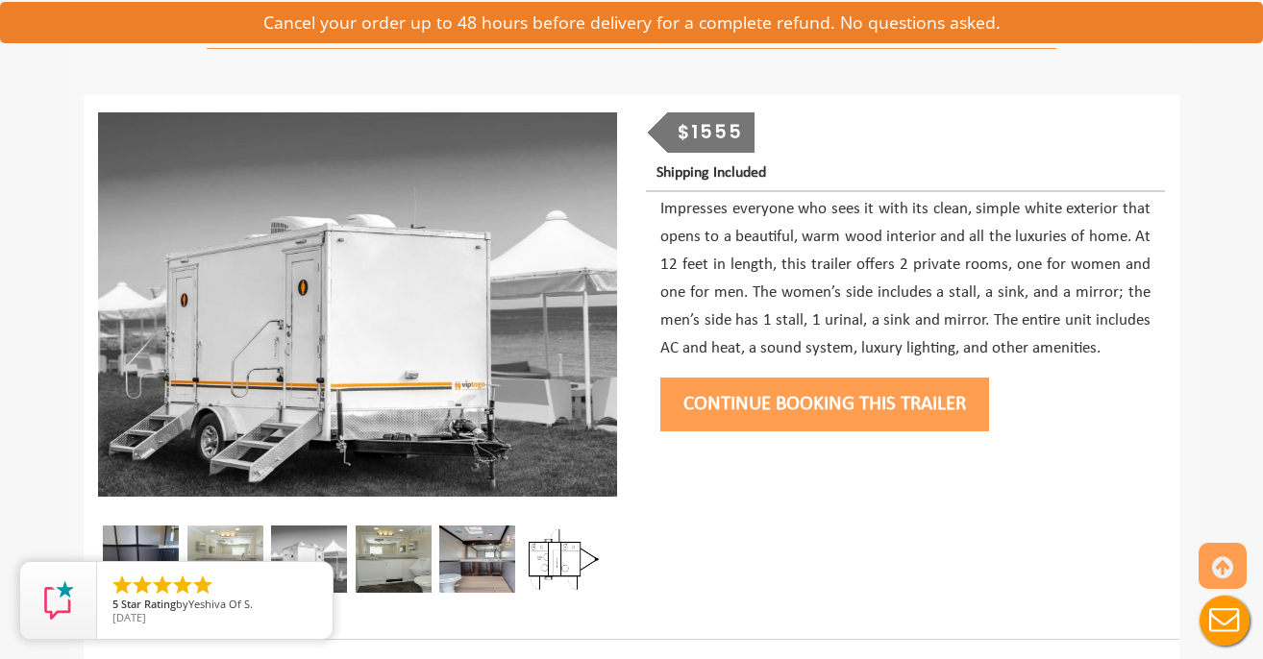
click at [151, 528] on img at bounding box center [141, 559] width 76 height 67
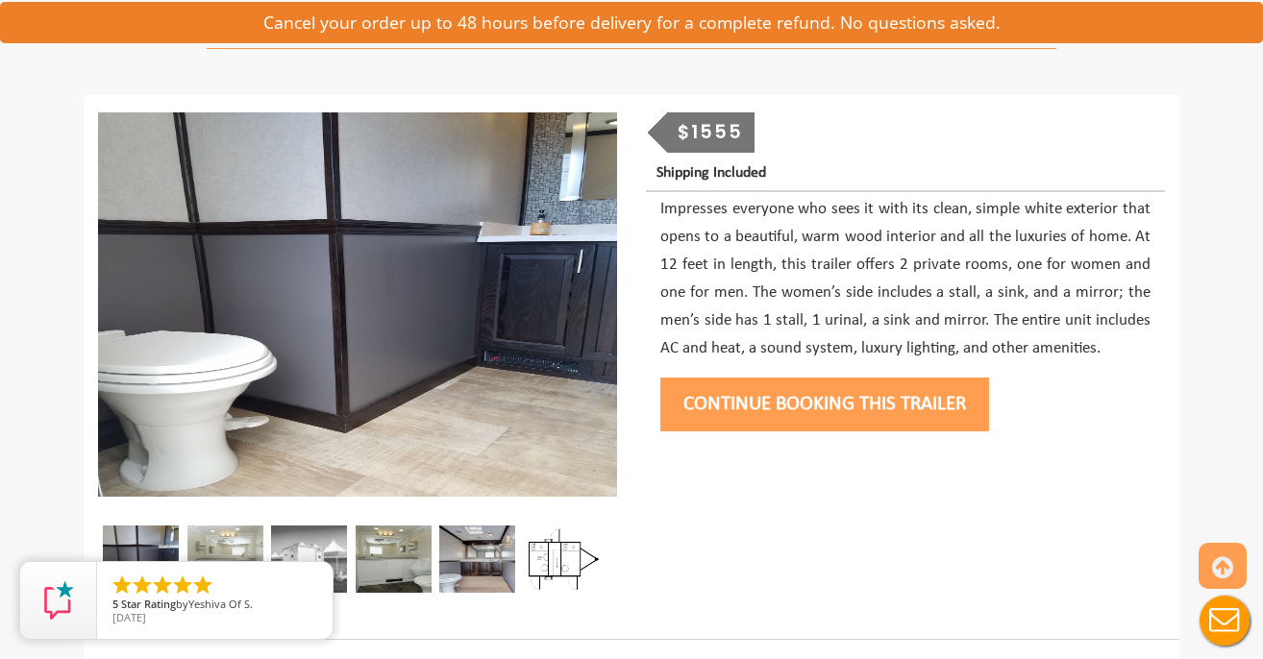
click at [224, 545] on img at bounding box center [225, 559] width 76 height 67
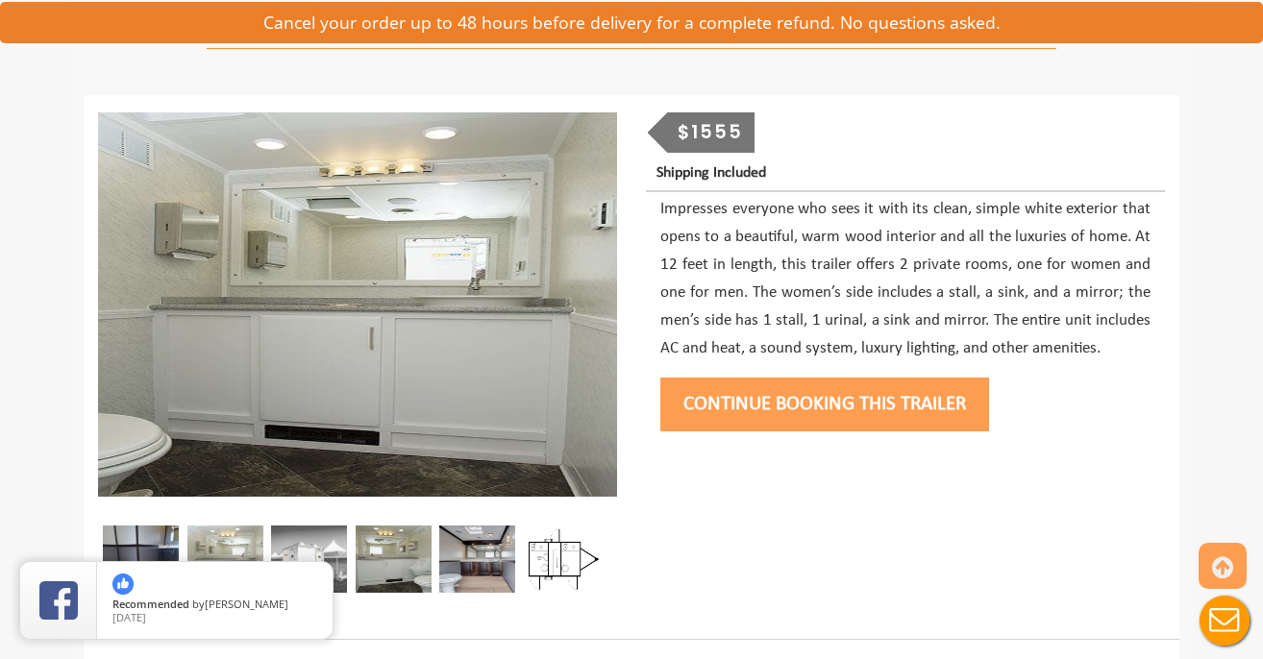
click at [317, 548] on img at bounding box center [309, 559] width 76 height 67
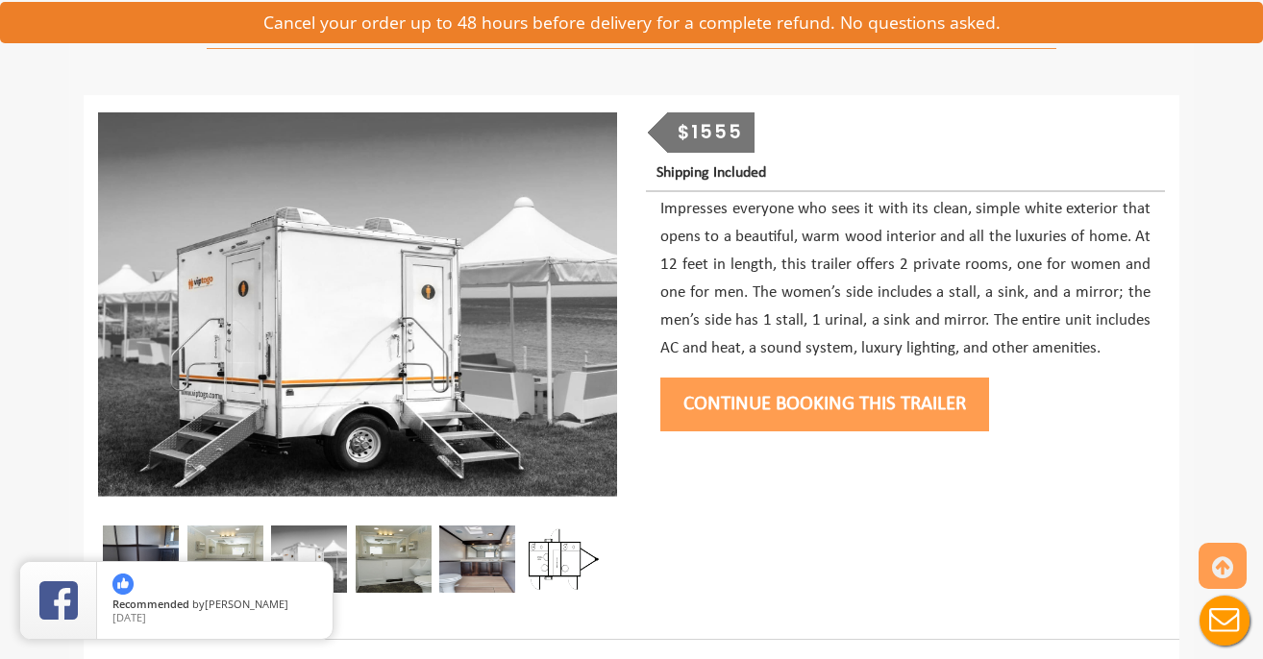
click at [381, 560] on img at bounding box center [394, 559] width 76 height 67
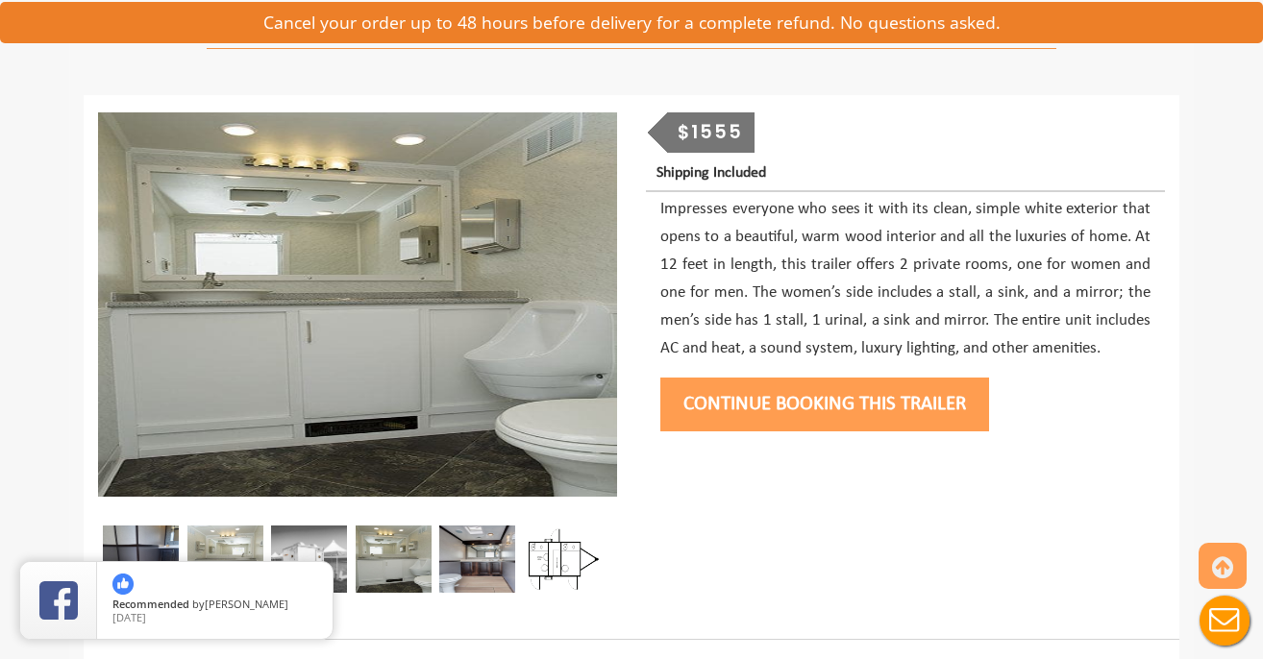
click at [478, 562] on img at bounding box center [477, 559] width 76 height 67
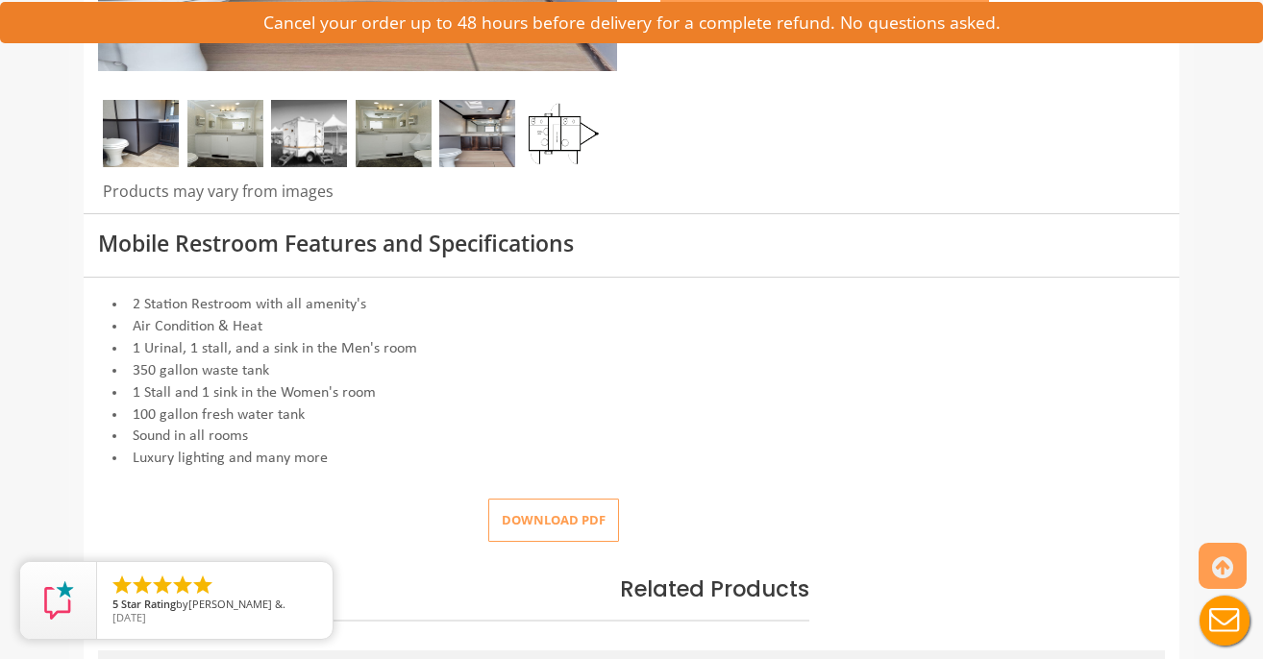
scroll to position [684, 0]
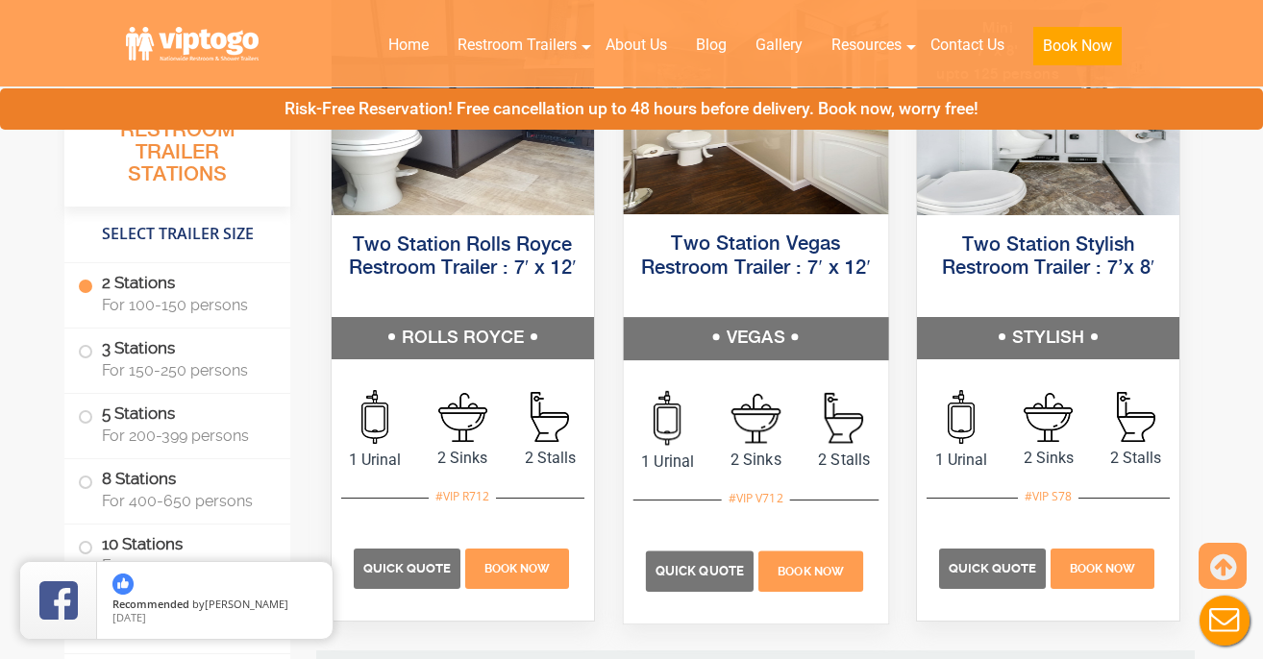
scroll to position [1111, 0]
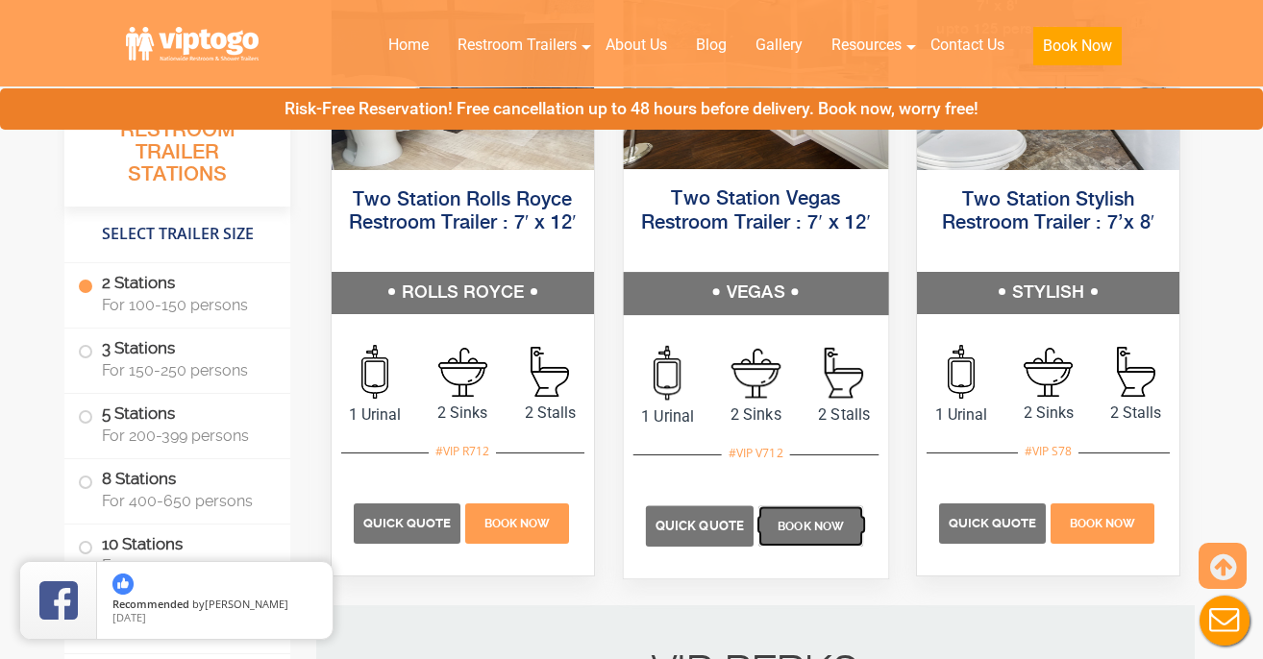
click at [808, 516] on p "Book Now" at bounding box center [810, 526] width 105 height 40
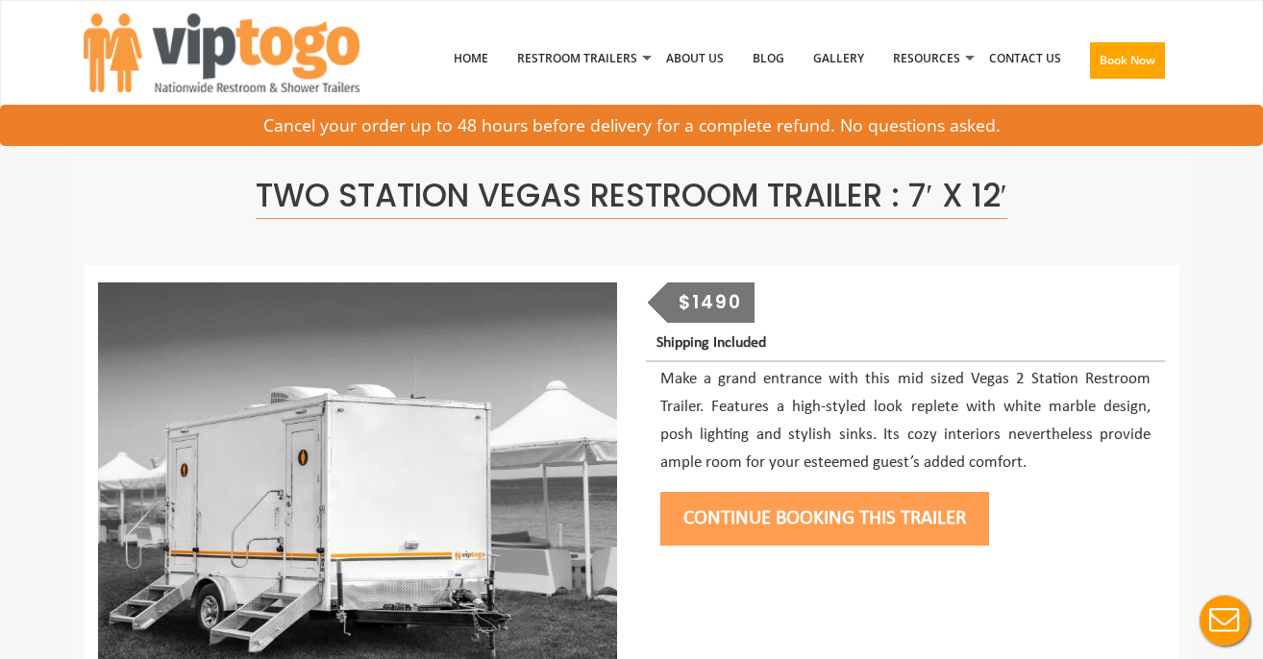
click at [827, 534] on button "Continue Booking this trailer" at bounding box center [824, 519] width 329 height 54
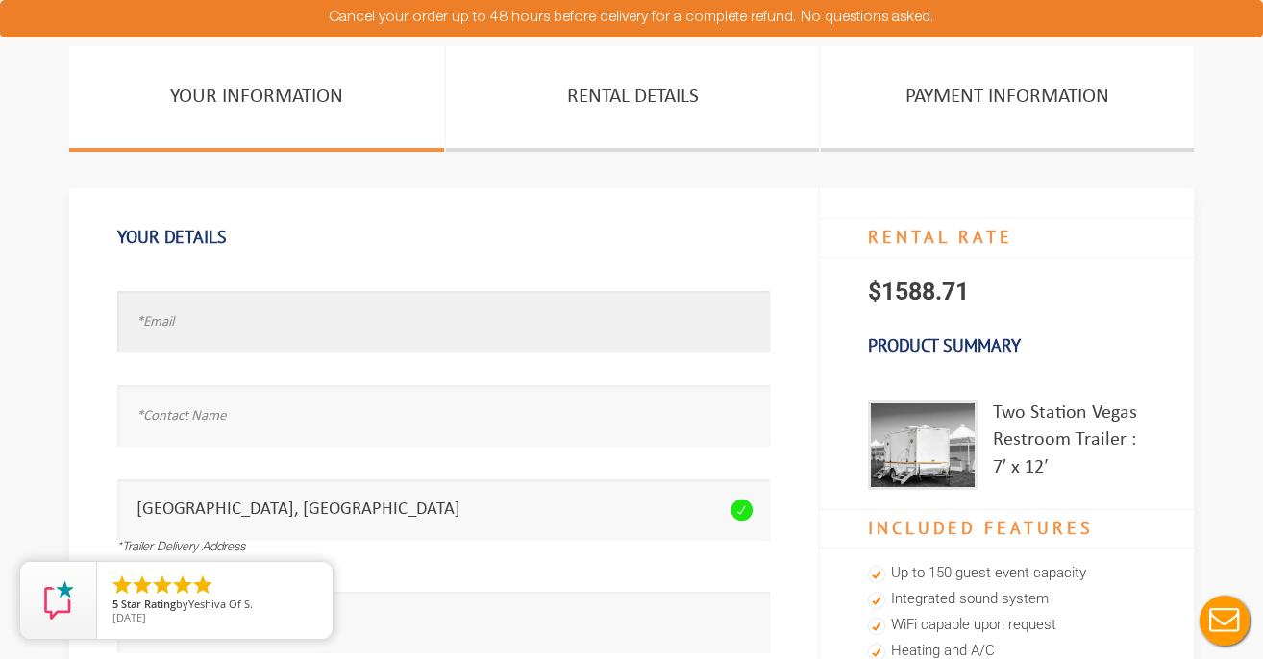
click at [372, 316] on input "text" at bounding box center [443, 321] width 653 height 61
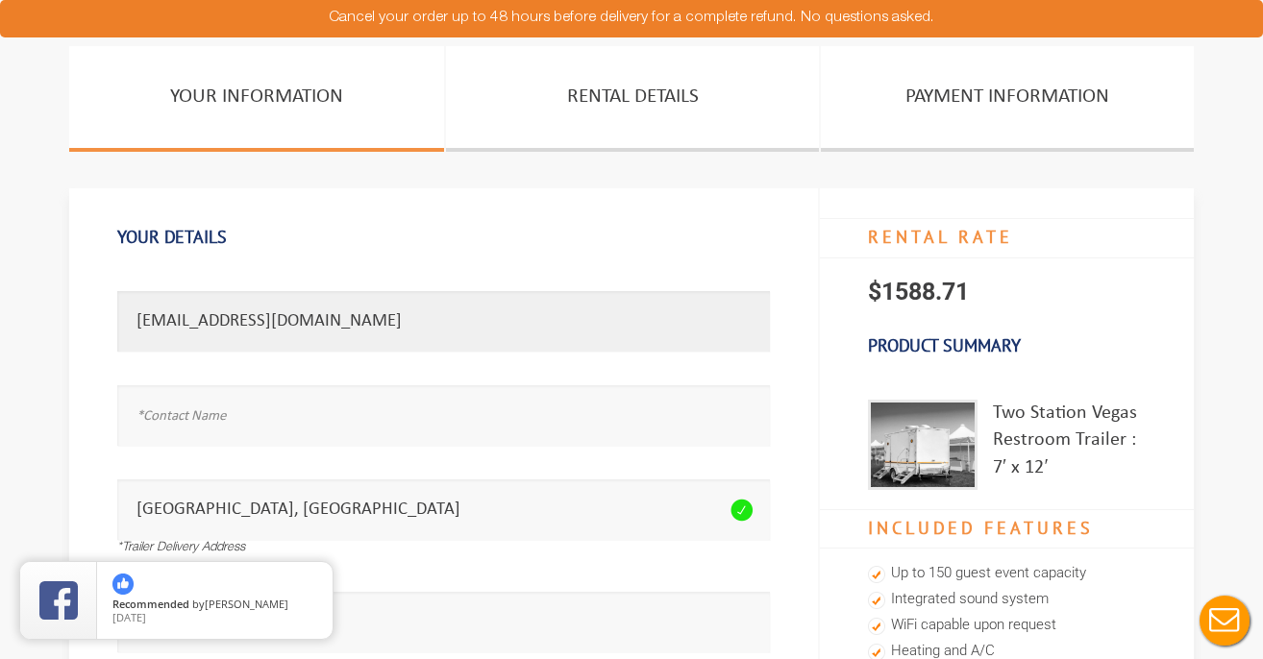
type input "[EMAIL_ADDRESS][DOMAIN_NAME]"
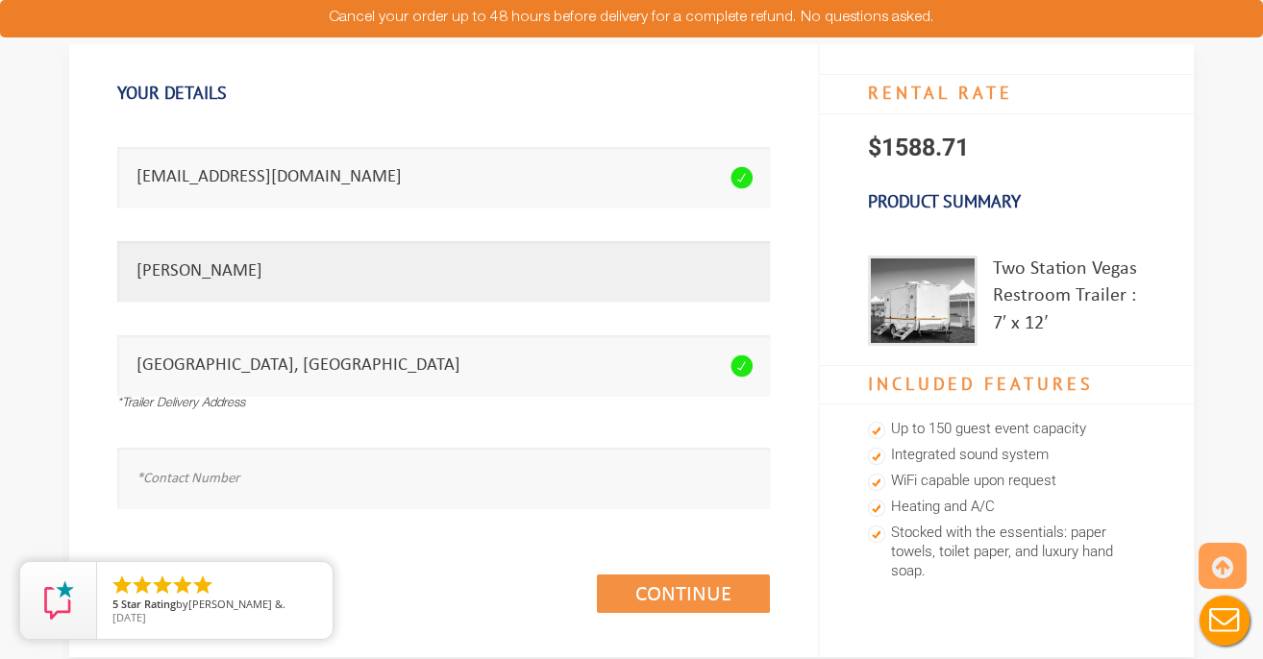
scroll to position [173, 0]
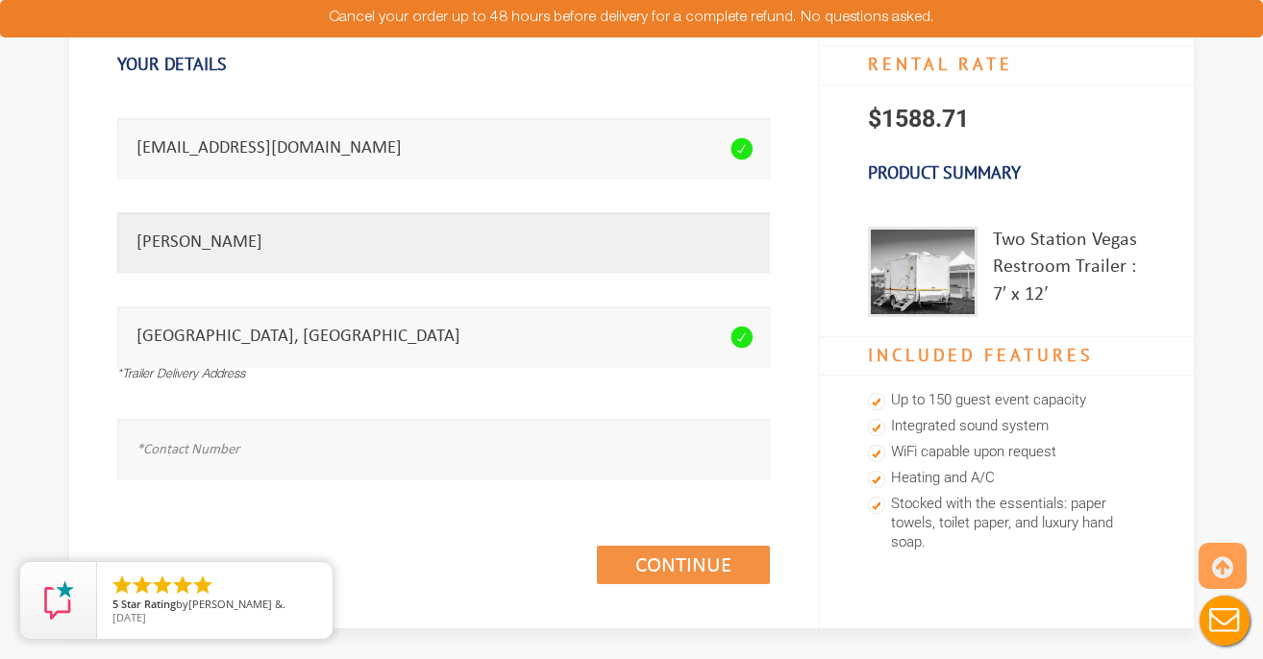
type input "[PERSON_NAME]"
click at [357, 435] on input "text" at bounding box center [443, 449] width 653 height 61
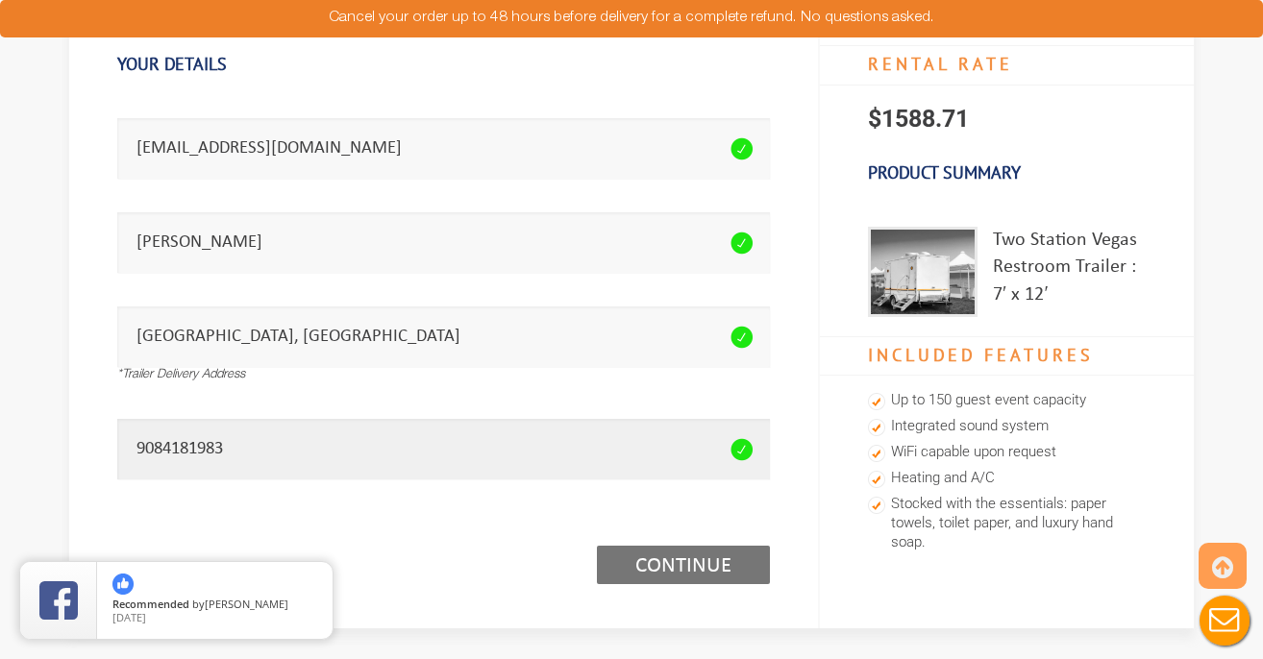
type input "9084181983"
click at [709, 558] on link "Continue (1/3)" at bounding box center [683, 565] width 173 height 38
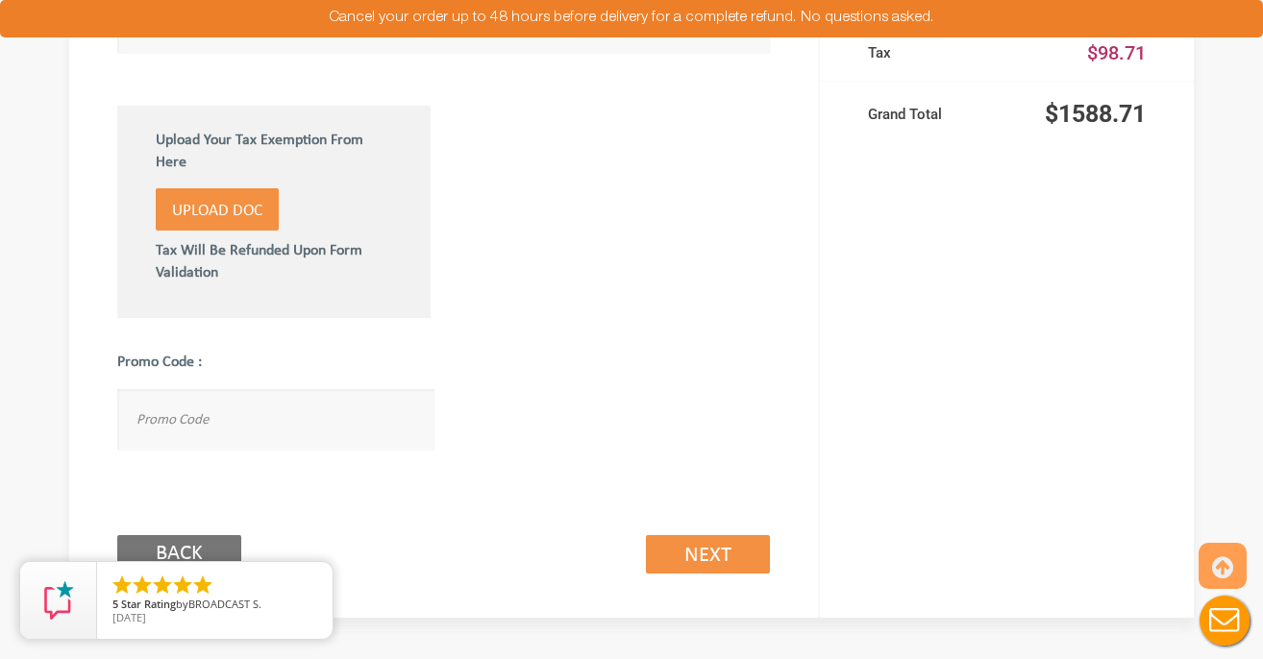
scroll to position [1145, 0]
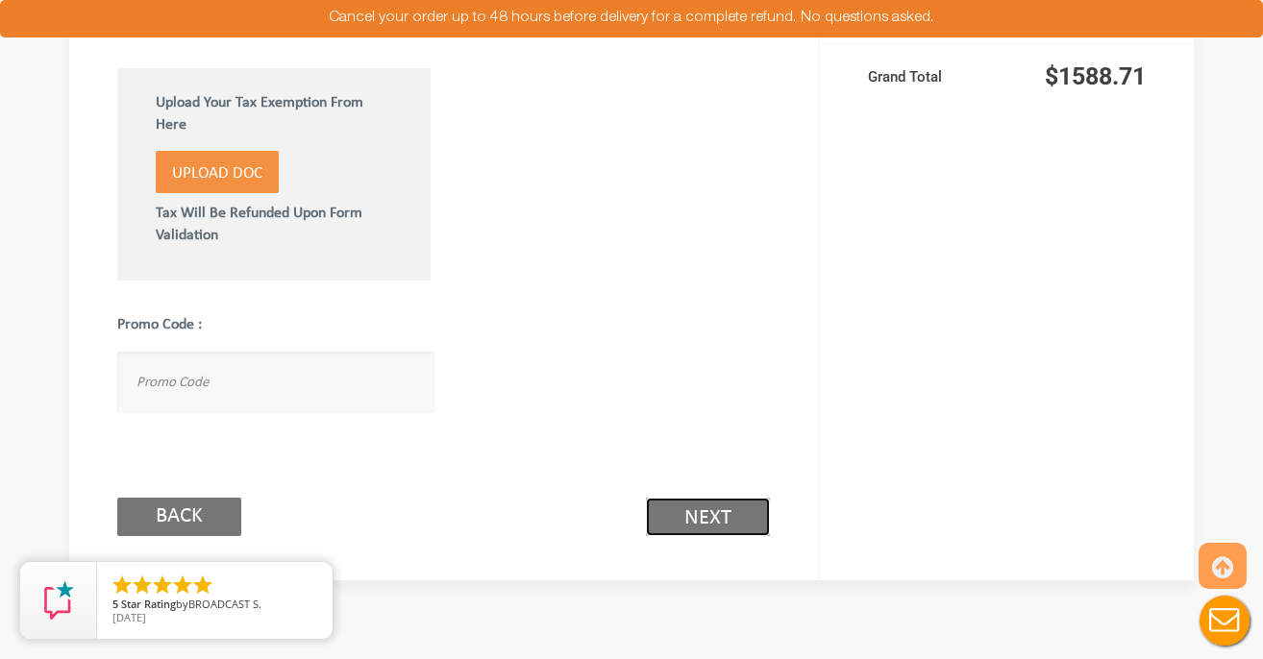
click at [698, 530] on link "Next (2/3)" at bounding box center [708, 517] width 124 height 38
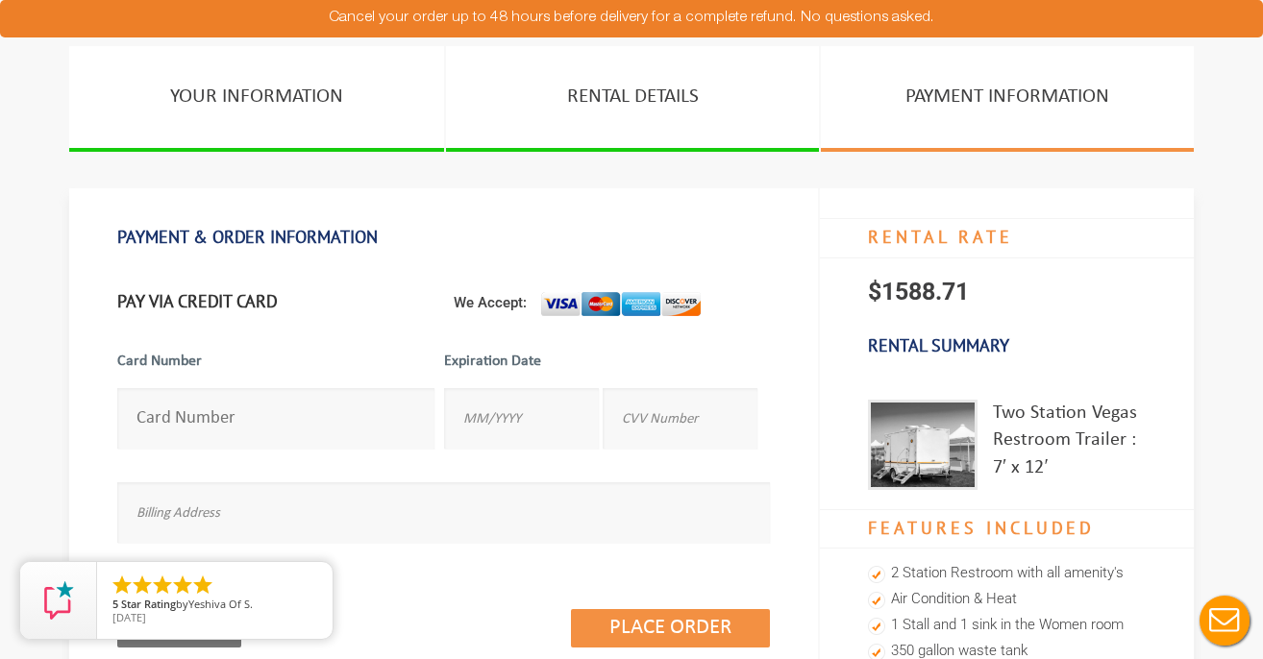
click at [351, 438] on input "number" at bounding box center [275, 418] width 317 height 61
type input "[CREDIT_CARD_NUMBER]"
click at [514, 424] on input "text" at bounding box center [521, 418] width 155 height 61
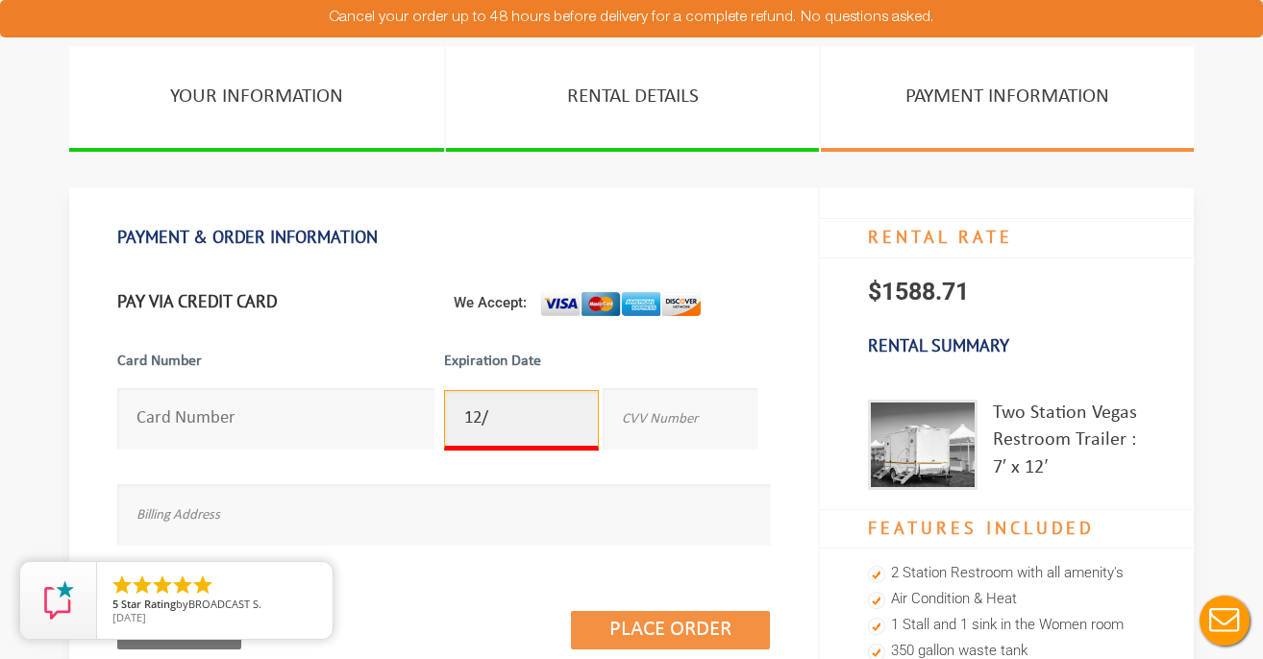
click at [475, 420] on input "12/" at bounding box center [521, 420] width 155 height 61
click at [470, 415] on input "2//" at bounding box center [521, 420] width 155 height 61
click at [468, 423] on input "///" at bounding box center [521, 420] width 155 height 61
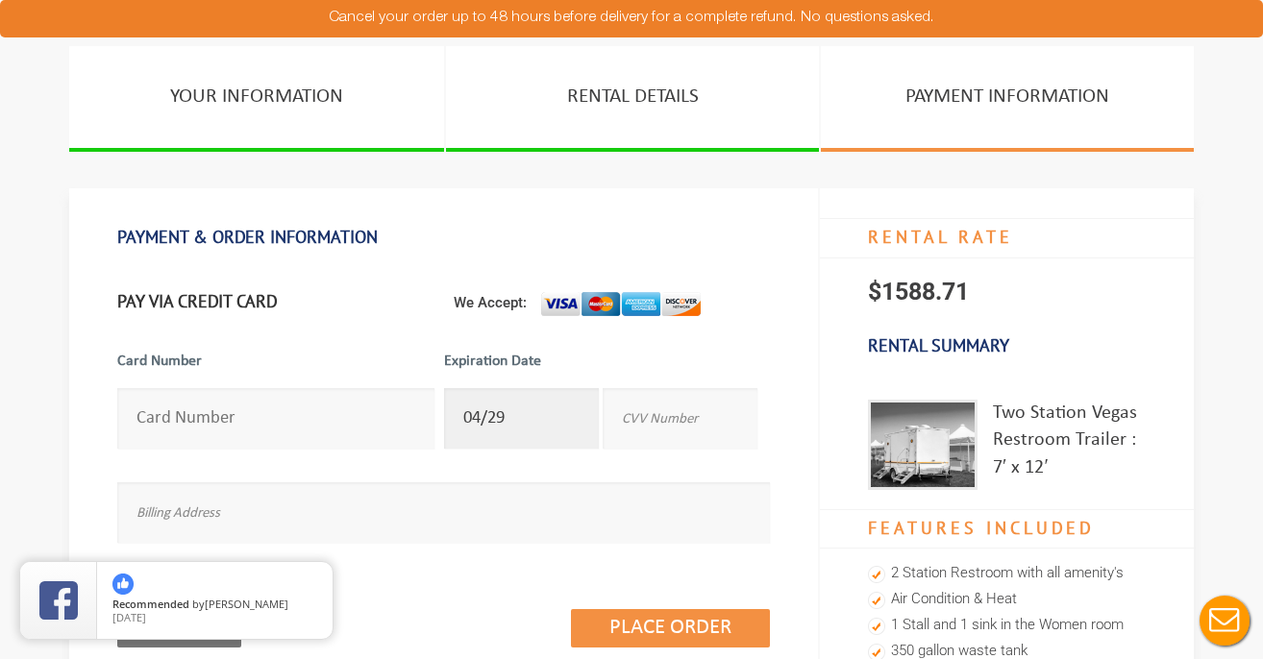
type input "04/29"
click at [652, 428] on input "text" at bounding box center [680, 418] width 155 height 61
type input "264"
click at [580, 517] on input "text" at bounding box center [443, 512] width 653 height 61
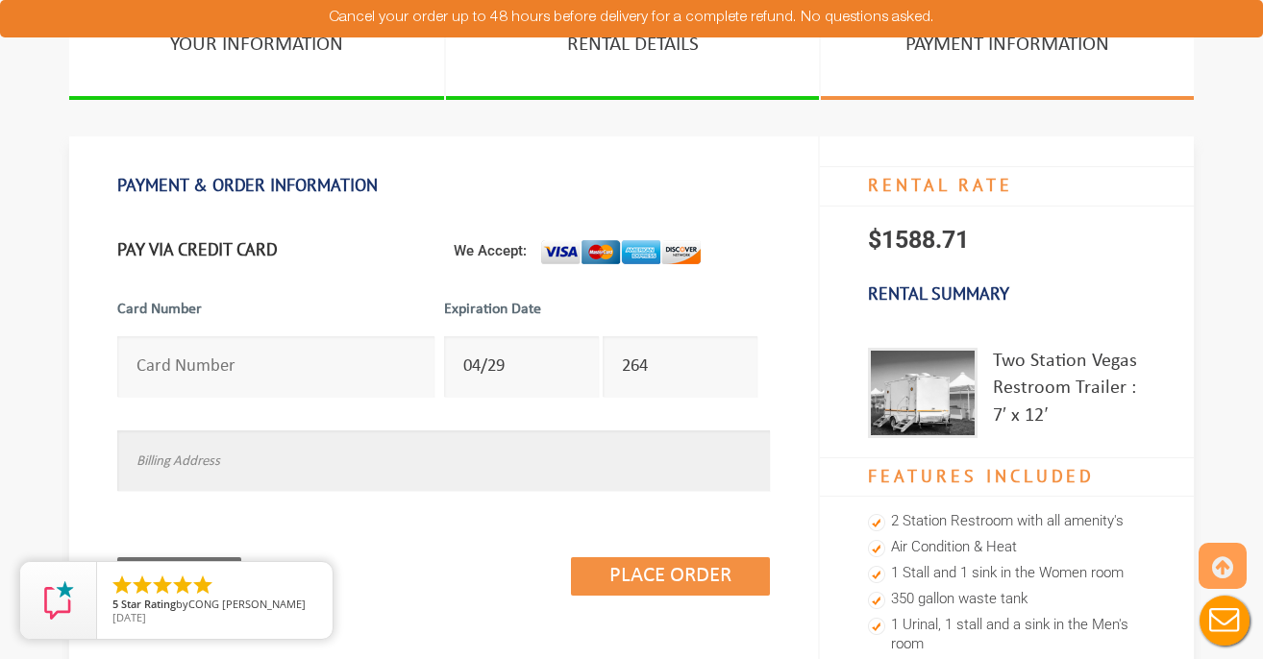
scroll to position [145, 0]
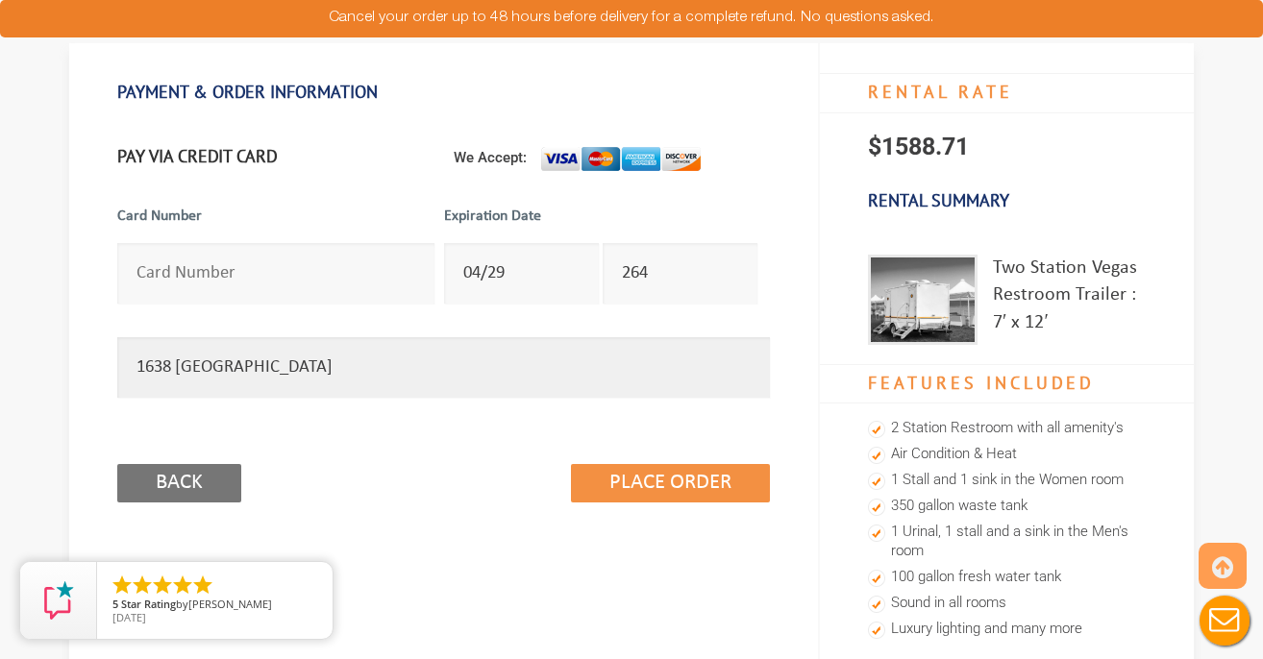
click at [425, 363] on input "1638 [GEOGRAPHIC_DATA]" at bounding box center [443, 367] width 653 height 61
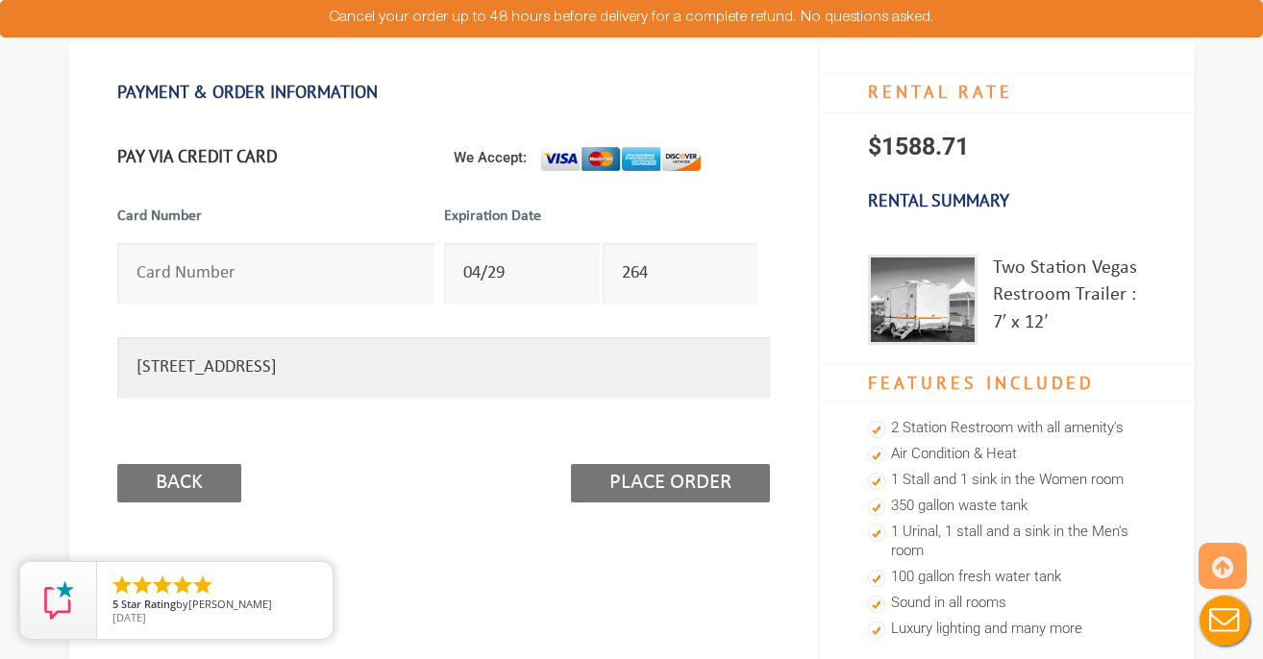
type input "[STREET_ADDRESS]"
click at [653, 493] on input "Place Order" at bounding box center [670, 483] width 199 height 38
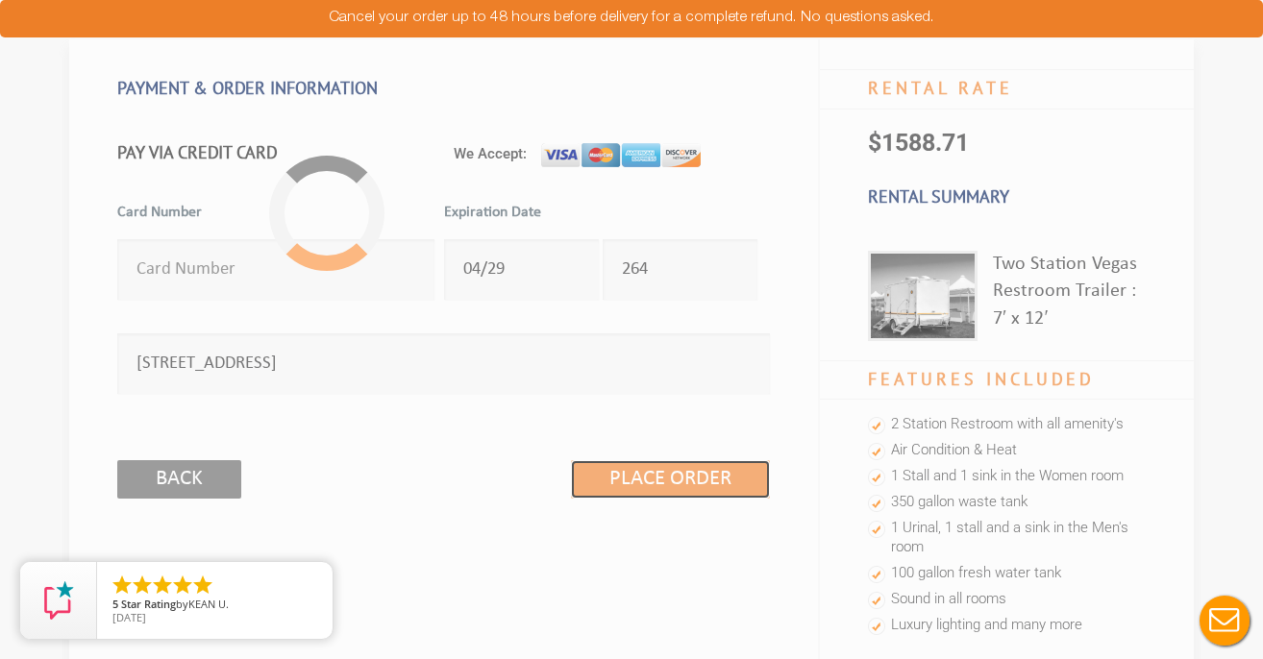
scroll to position [0, 0]
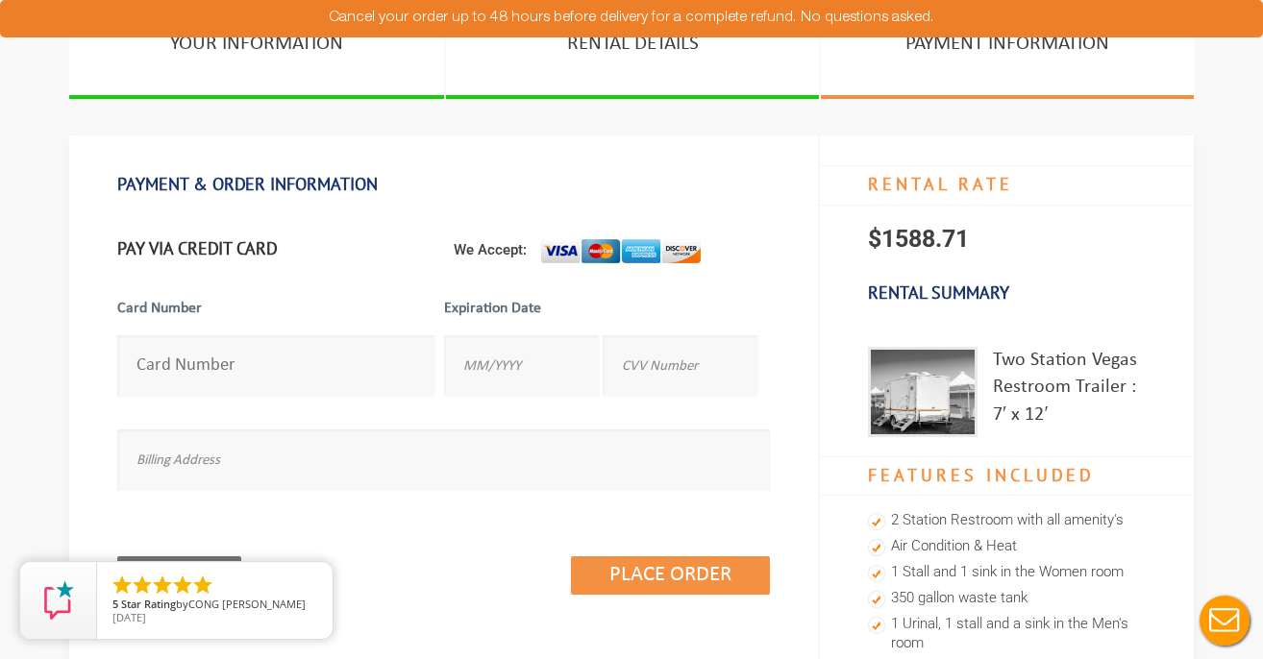
scroll to position [55, 0]
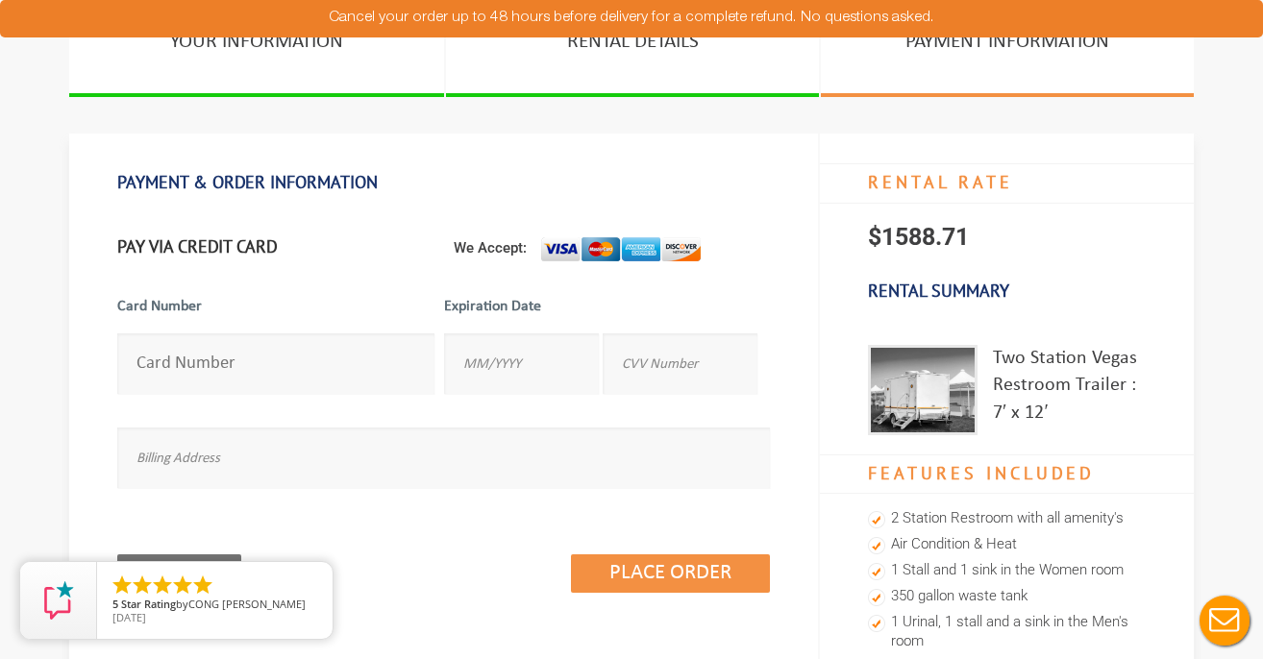
click at [228, 362] on input "number" at bounding box center [275, 363] width 317 height 61
type input "[CREDIT_CARD_NUMBER]"
click at [478, 380] on input "text" at bounding box center [521, 363] width 155 height 61
type input "04/29"
type input "264"
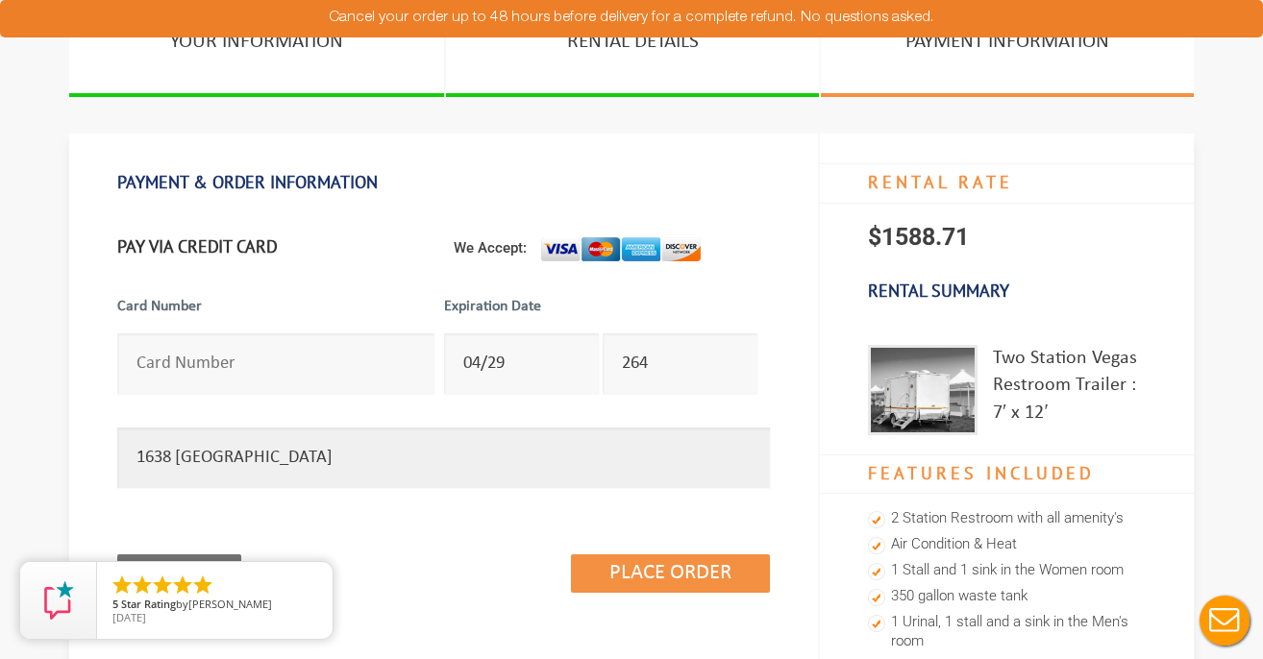
click at [417, 458] on input "1638 [GEOGRAPHIC_DATA]" at bounding box center [443, 458] width 653 height 61
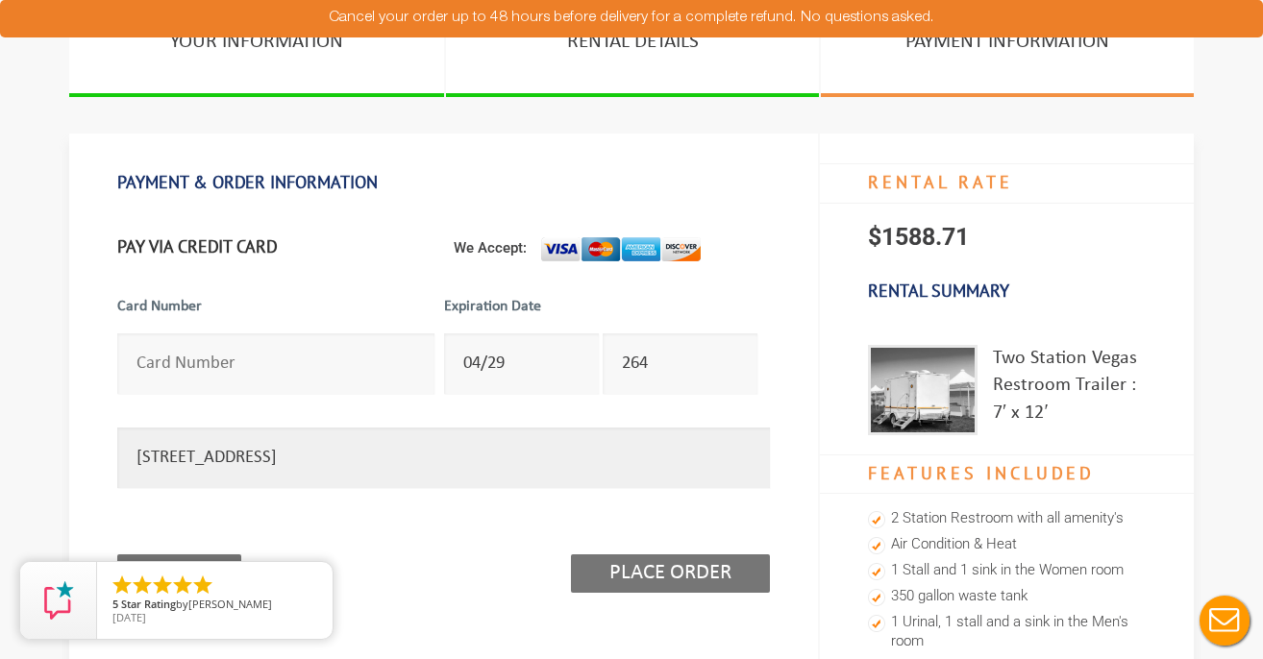
type input "[STREET_ADDRESS]"
click at [649, 579] on input "Place Order" at bounding box center [670, 573] width 199 height 38
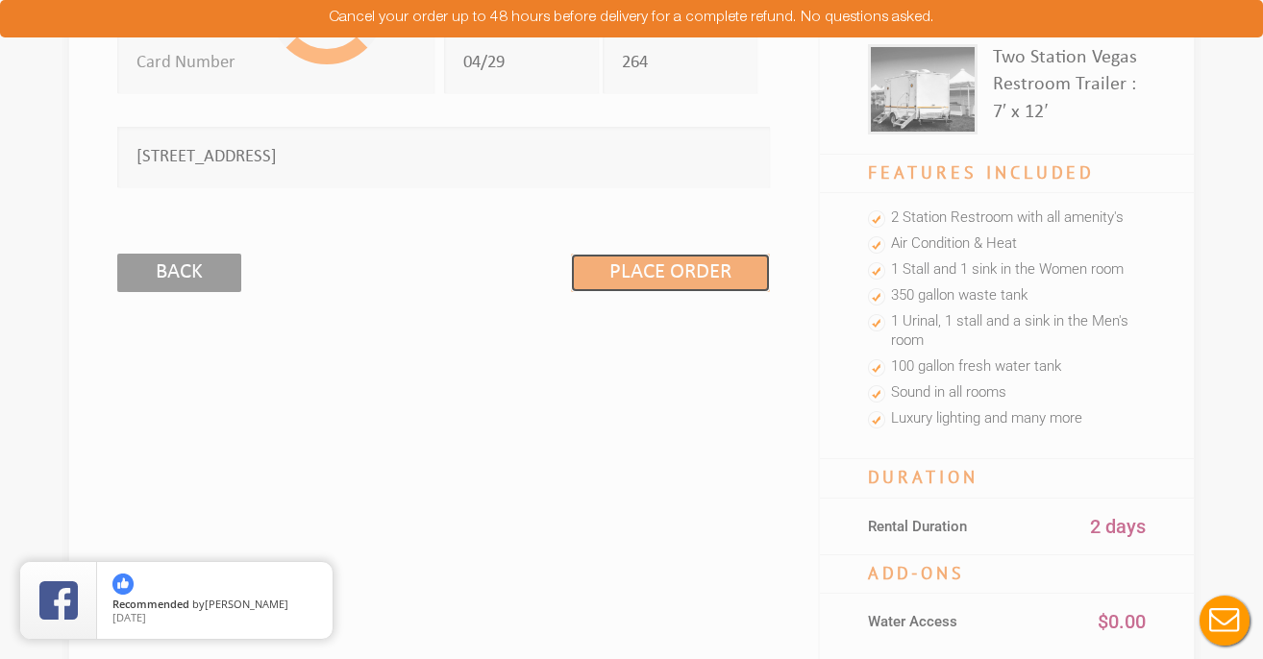
scroll to position [0, 0]
